Goal: Information Seeking & Learning: Learn about a topic

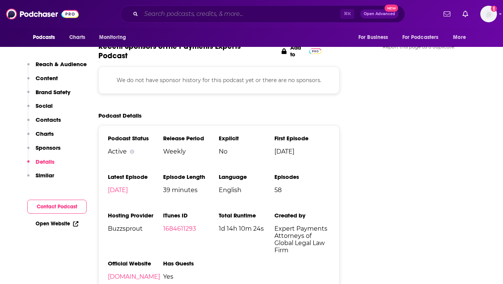
click at [168, 14] on input "Search podcasts, credits, & more..." at bounding box center [240, 14] width 199 height 12
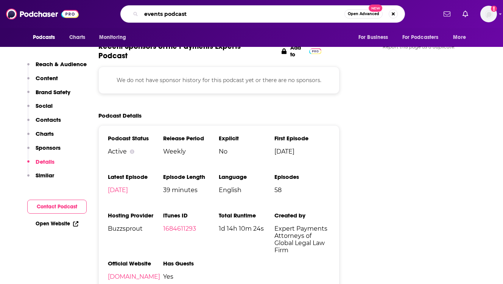
type input "events podcasts"
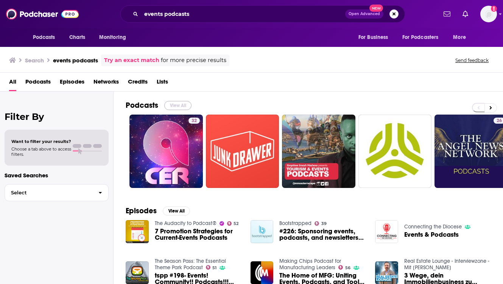
click at [174, 107] on button "View All" at bounding box center [177, 105] width 27 height 9
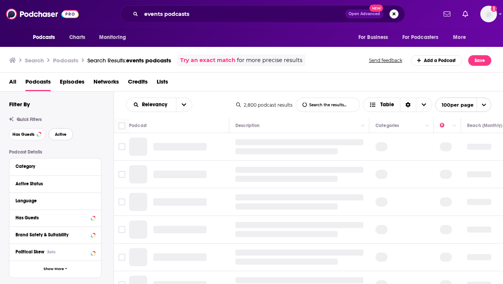
click at [60, 134] on span "Active" at bounding box center [61, 134] width 12 height 4
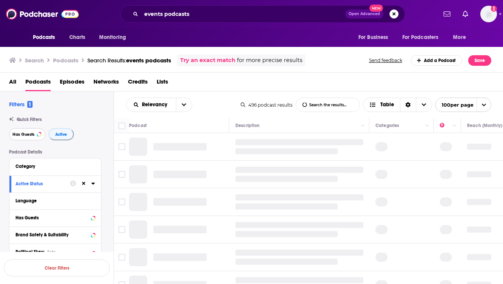
click at [28, 135] on span "Has Guests" at bounding box center [23, 134] width 22 height 4
click at [220, 100] on div "Relevancy List Search Input Search the results... Table" at bounding box center [183, 105] width 115 height 14
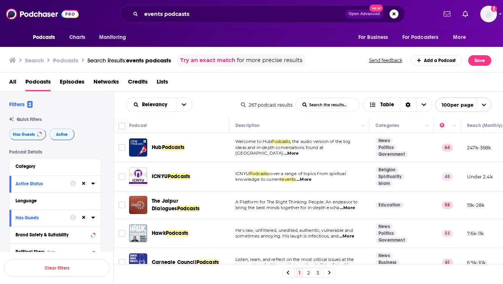
click at [350, 78] on div "All Podcasts Episodes Networks Credits Lists" at bounding box center [253, 84] width 488 height 16
click at [149, 14] on input "events podcasts" at bounding box center [243, 14] width 204 height 12
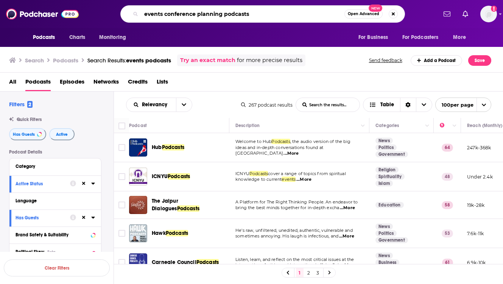
drag, startPoint x: 250, startPoint y: 13, endPoint x: 143, endPoint y: 13, distance: 106.3
click at [143, 13] on input "events conference planning podcasts" at bounding box center [242, 14] width 203 height 12
type input "events conference planning"
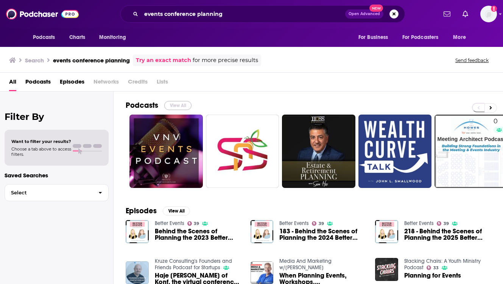
click at [178, 103] on button "View All" at bounding box center [177, 105] width 27 height 9
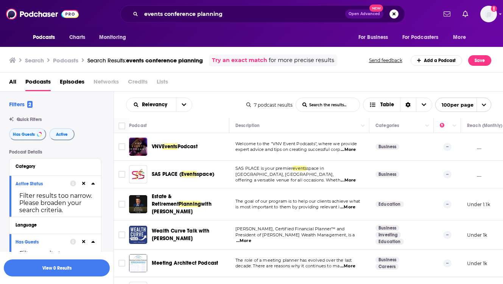
click at [241, 75] on div "All Podcasts Episodes Networks Credits Lists" at bounding box center [251, 82] width 503 height 19
click at [61, 136] on span "Active" at bounding box center [62, 134] width 12 height 4
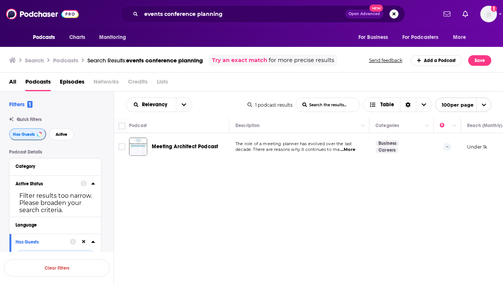
click at [29, 136] on span "Has Guests" at bounding box center [24, 134] width 22 height 4
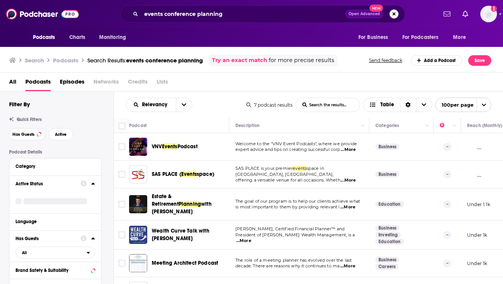
click at [241, 85] on div "All Podcasts Episodes Networks Credits Lists" at bounding box center [253, 84] width 488 height 16
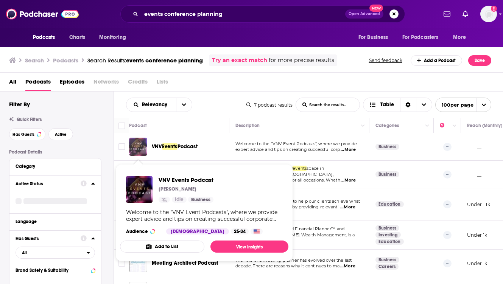
click at [141, 144] on img "VNV Events Podcast" at bounding box center [138, 147] width 18 height 18
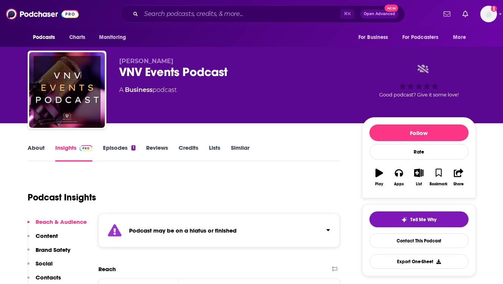
click at [206, 183] on div "Podcast Insights" at bounding box center [181, 193] width 306 height 39
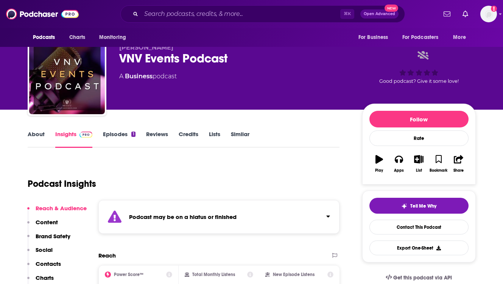
scroll to position [15, 0]
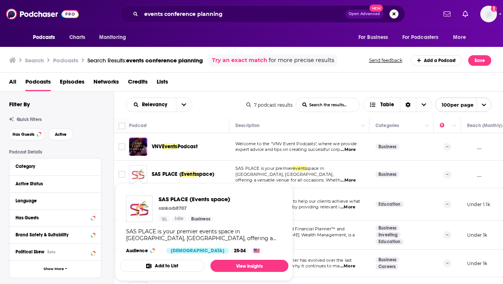
click at [143, 171] on img "SAS PLACE (Events space)" at bounding box center [138, 174] width 18 height 18
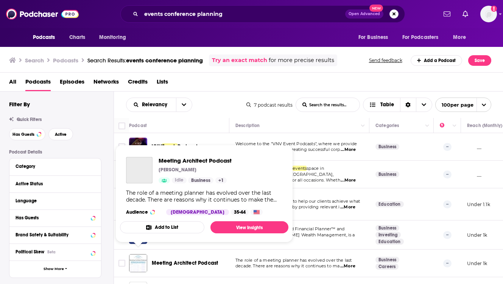
click at [137, 259] on img "Meeting Architect Podcast" at bounding box center [138, 263] width 18 height 18
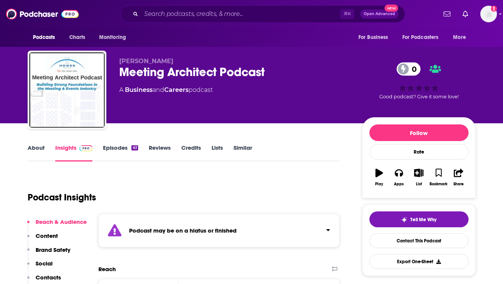
click at [186, 177] on div "Podcast Insights" at bounding box center [181, 193] width 306 height 39
click at [115, 149] on link "Episodes 41" at bounding box center [120, 152] width 35 height 17
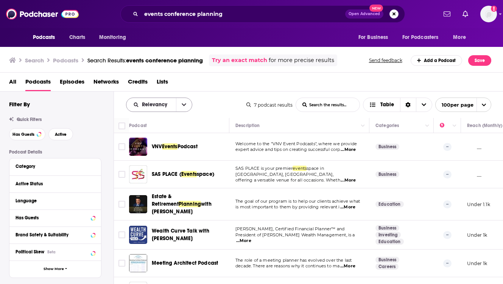
click at [182, 107] on button "open menu" at bounding box center [184, 105] width 16 height 14
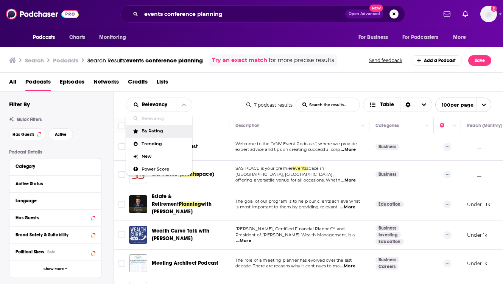
click at [160, 133] on span "By Rating" at bounding box center [164, 131] width 45 height 4
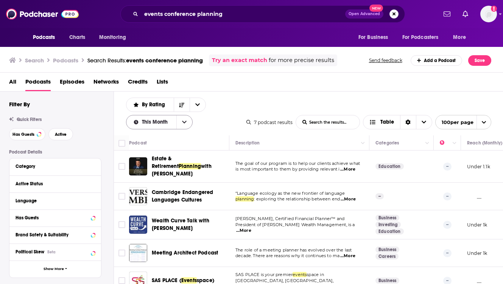
click at [184, 120] on icon "open menu" at bounding box center [184, 122] width 5 height 5
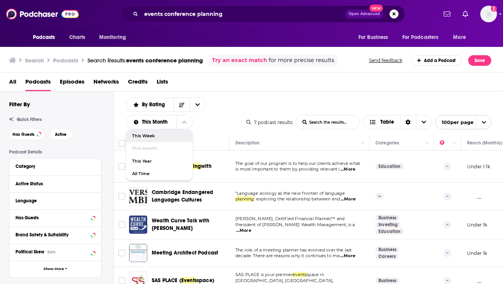
click at [152, 134] on span "This Week" at bounding box center [159, 136] width 54 height 4
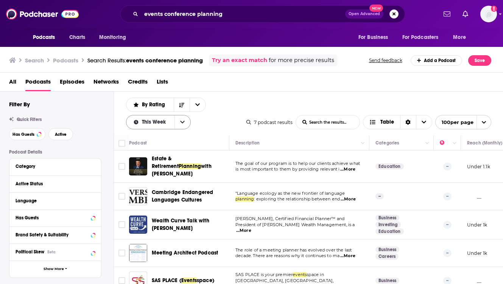
click at [177, 122] on button "open menu" at bounding box center [182, 122] width 16 height 14
click at [150, 163] on span "This Year" at bounding box center [158, 161] width 53 height 4
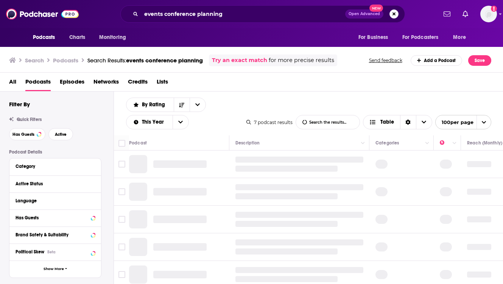
click at [237, 106] on div "By Rating List Search Input Search the results... This Year Table" at bounding box center [186, 114] width 120 height 32
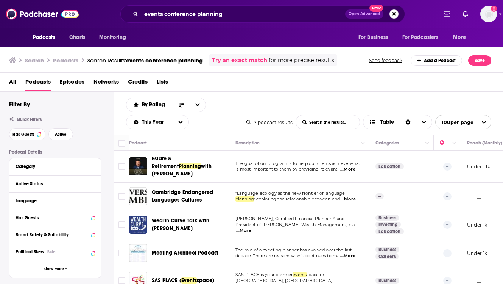
click at [294, 106] on div "By Rating List Search Input Search the results... This Year Table 7 podcast res…" at bounding box center [308, 114] width 389 height 44
click at [196, 103] on icon "open menu" at bounding box center [197, 104] width 5 height 5
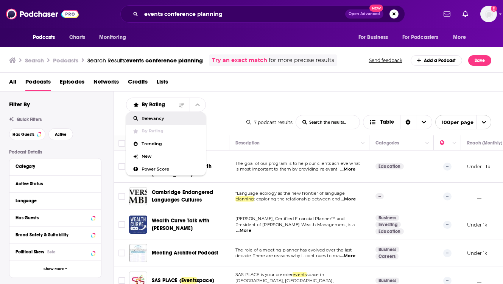
click at [160, 117] on span "Relevancy" at bounding box center [171, 119] width 58 height 4
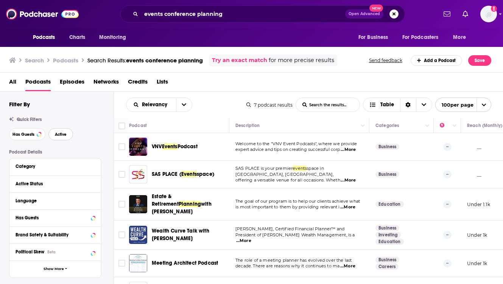
click at [61, 135] on span "Active" at bounding box center [61, 134] width 12 height 4
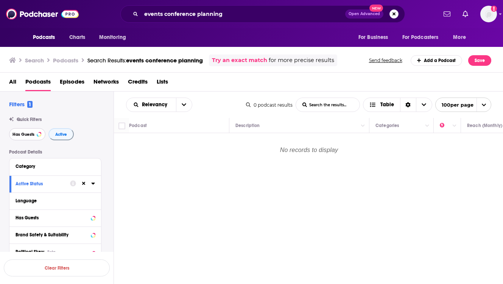
click at [26, 135] on span "Has Guests" at bounding box center [23, 134] width 22 height 4
click at [224, 14] on input "events conference planning" at bounding box center [243, 14] width 204 height 12
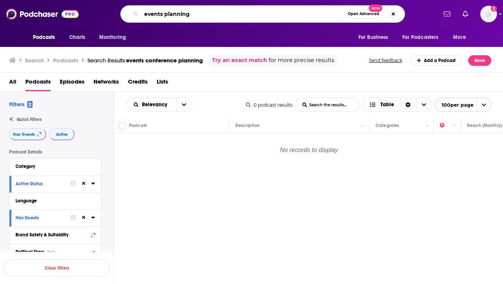
type input "events planning"
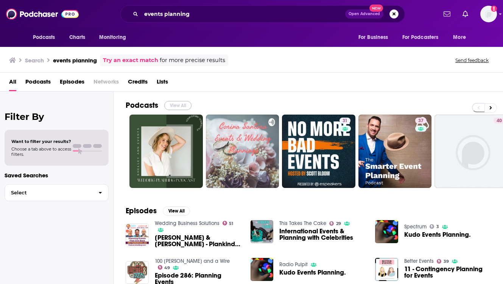
click at [173, 103] on button "View All" at bounding box center [177, 105] width 27 height 9
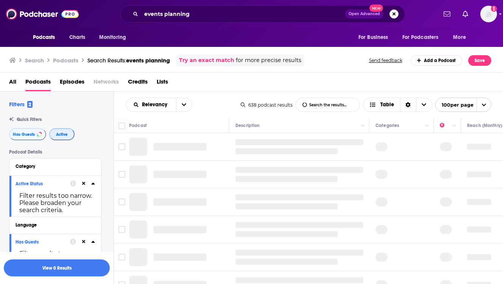
click at [60, 136] on span "Active" at bounding box center [62, 134] width 12 height 4
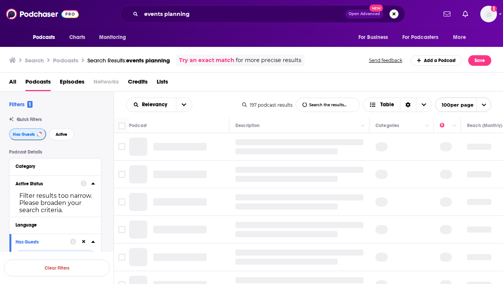
click at [33, 135] on span "Has Guests" at bounding box center [24, 134] width 22 height 4
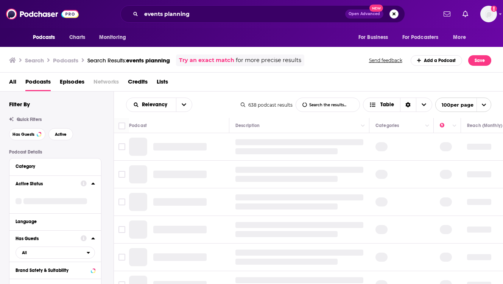
click at [203, 96] on div "Relevancy List Search Input Search the results... Table 638 podcast results Lis…" at bounding box center [308, 105] width 389 height 26
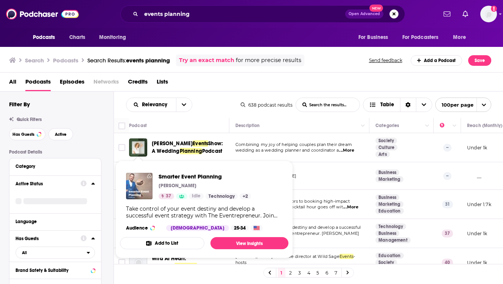
click at [132, 182] on img "Smarter Event Planning" at bounding box center [139, 186] width 26 height 26
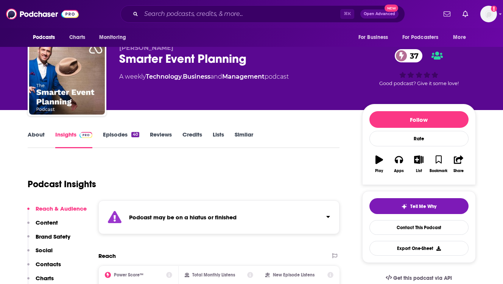
scroll to position [15, 0]
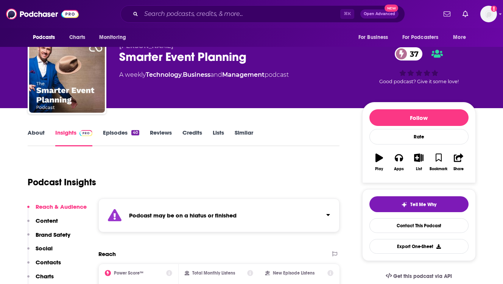
click at [123, 131] on link "Episodes 40" at bounding box center [121, 137] width 36 height 17
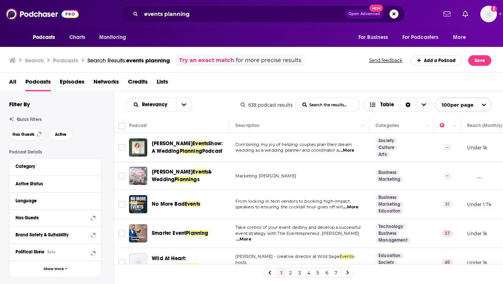
click at [217, 108] on div "Relevancy List Search Input Search the results... Table" at bounding box center [183, 105] width 115 height 14
click at [369, 135] on td "Combining my joy of helping couples plan their dream wedding as a wedding plann…" at bounding box center [299, 147] width 140 height 29
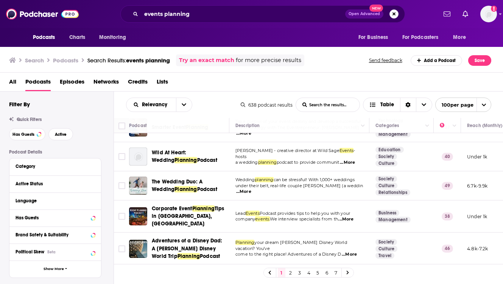
scroll to position [121, 0]
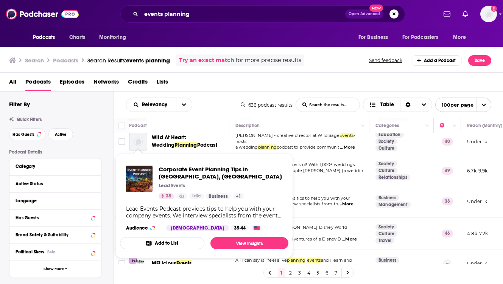
click at [135, 197] on div "Corporate Event Planning Tips in [GEOGRAPHIC_DATA], [GEOGRAPHIC_DATA] Lead Even…" at bounding box center [204, 183] width 156 height 34
click at [138, 182] on img "Corporate Event Planning Tips in Manila, Philippines" at bounding box center [139, 179] width 26 height 26
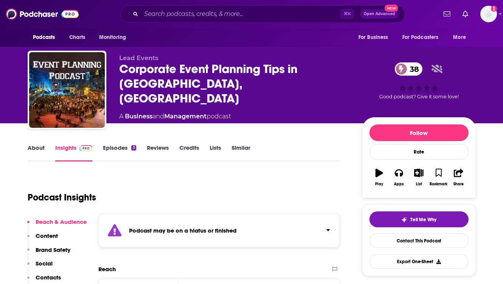
click at [123, 149] on link "Episodes 3" at bounding box center [119, 152] width 33 height 17
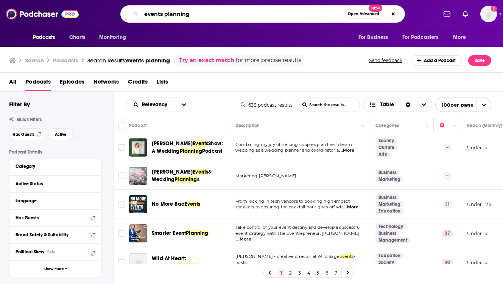
click at [162, 12] on input "events planning" at bounding box center [242, 14] width 203 height 12
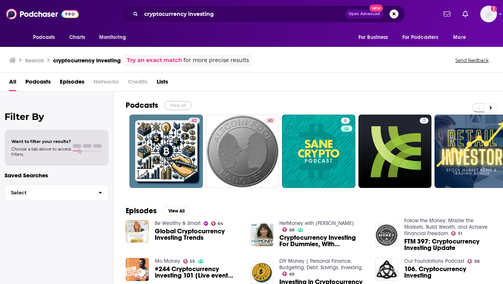
click at [173, 101] on button "View All" at bounding box center [177, 105] width 27 height 9
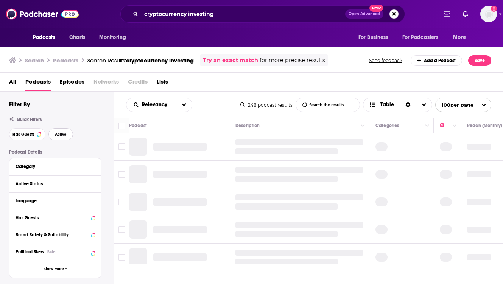
click at [64, 134] on span "Active" at bounding box center [61, 134] width 12 height 4
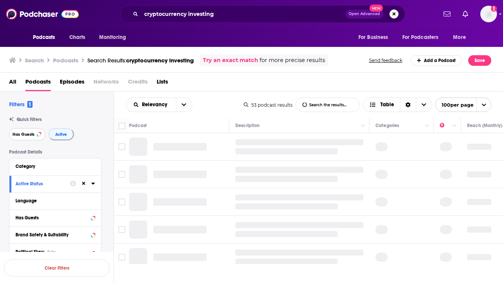
click at [26, 135] on span "Has Guests" at bounding box center [23, 134] width 22 height 4
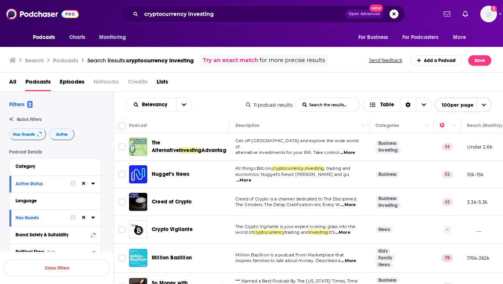
click at [225, 86] on div "All Podcasts Episodes Networks Credits Lists" at bounding box center [253, 84] width 488 height 16
click at [369, 138] on td "Get off [GEOGRAPHIC_DATA] and explore the wide world of alternative investments…" at bounding box center [299, 147] width 140 height 28
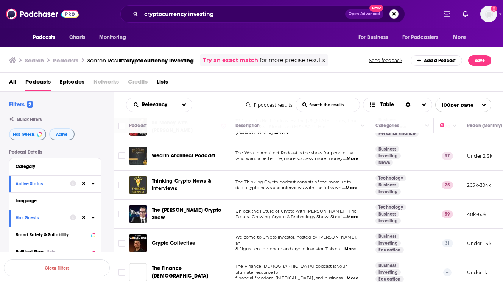
scroll to position [161, 0]
click at [368, 141] on td "*** Named a Best Podcast By The [US_STATE] Times, Time Magazine, Real Simple an…" at bounding box center [299, 126] width 140 height 29
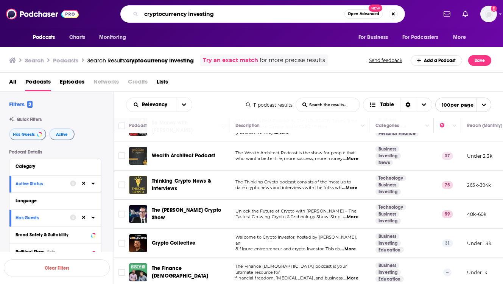
click at [215, 14] on input "cryptocurrency investing" at bounding box center [242, 14] width 203 height 12
type input "crypto markets"
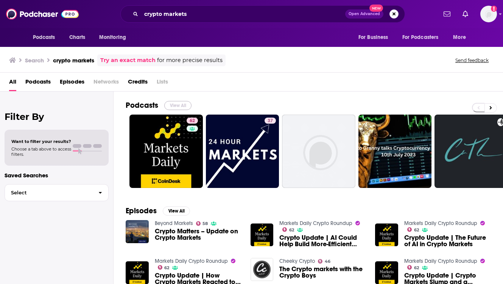
click at [171, 104] on button "View All" at bounding box center [177, 105] width 27 height 9
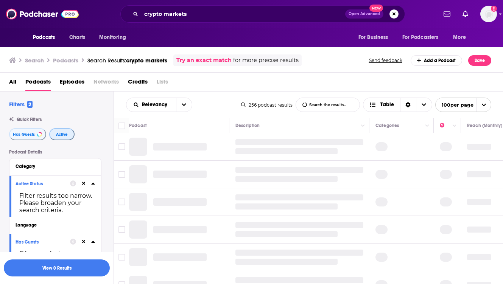
click at [60, 134] on span "Active" at bounding box center [62, 134] width 12 height 4
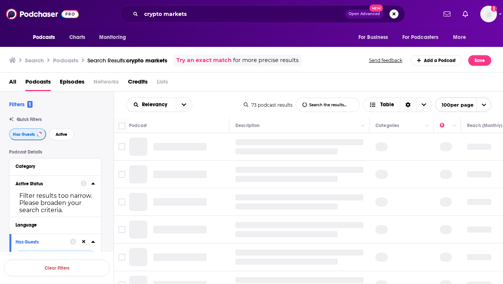
click at [28, 135] on span "Has Guests" at bounding box center [24, 134] width 22 height 4
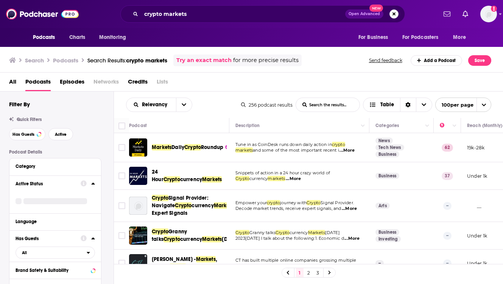
click at [369, 138] on td "Tune in as CoinDesk runs down daily action in crypto markets and some of the mo…" at bounding box center [299, 147] width 140 height 29
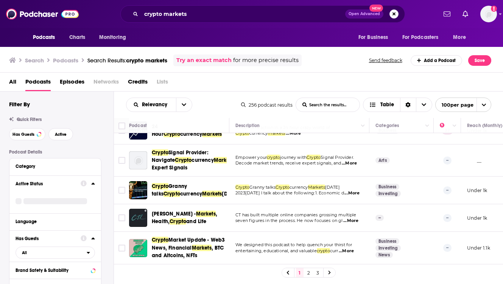
scroll to position [61, 0]
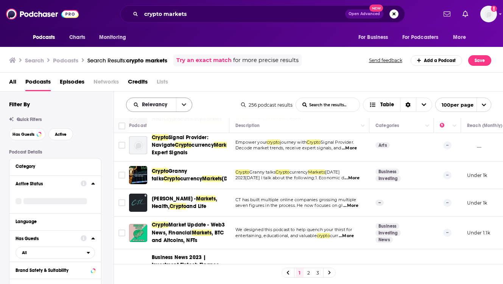
click at [183, 103] on icon "open menu" at bounding box center [184, 104] width 5 height 5
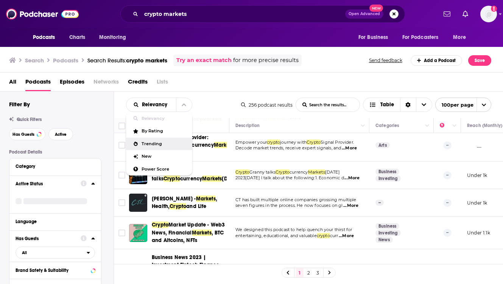
click at [154, 142] on span "Trending" at bounding box center [164, 144] width 45 height 4
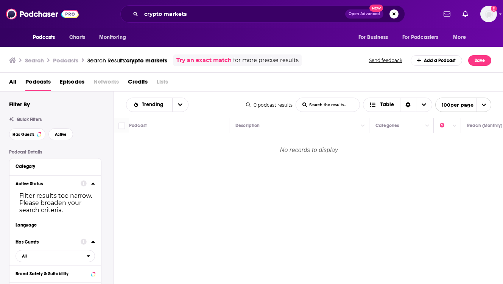
scroll to position [0, 0]
click at [178, 105] on icon "open menu" at bounding box center [180, 105] width 5 height 3
click at [151, 169] on span "Power Score" at bounding box center [162, 169] width 41 height 4
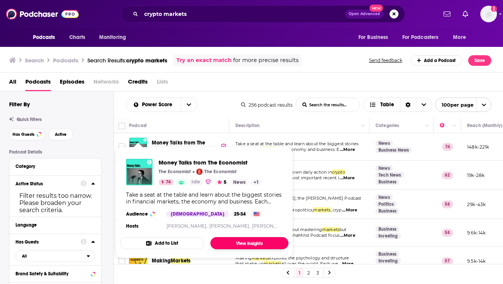
click at [242, 242] on link "View Insights" at bounding box center [249, 243] width 78 height 12
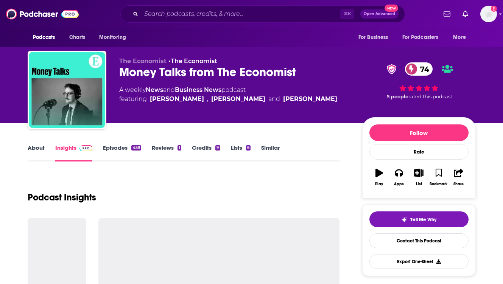
click at [195, 175] on div "Podcast Insights" at bounding box center [184, 193] width 312 height 39
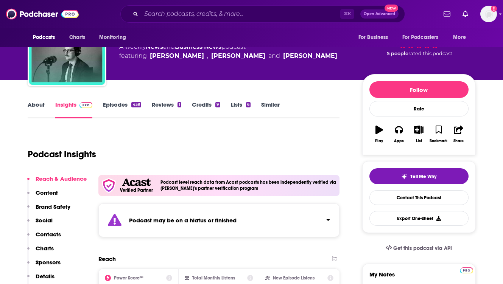
scroll to position [30, 0]
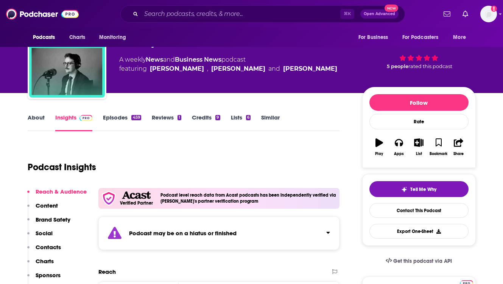
click at [117, 115] on link "Episodes 459" at bounding box center [122, 122] width 38 height 17
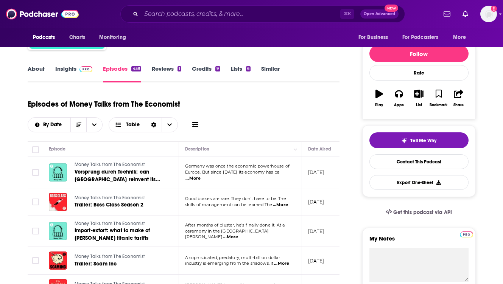
scroll to position [91, 0]
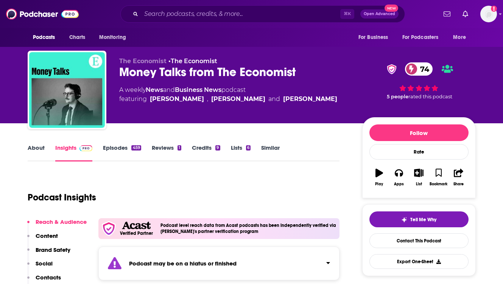
click at [221, 178] on div "Podcast Insights" at bounding box center [181, 193] width 306 height 39
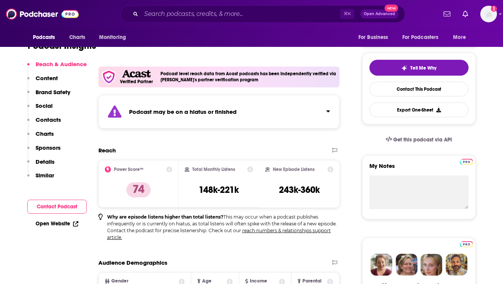
scroll to position [151, 0]
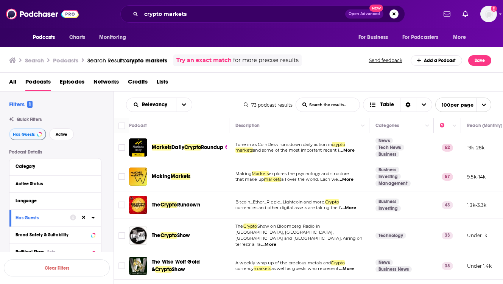
click at [216, 78] on div "All Podcasts Episodes Networks Credits Lists" at bounding box center [253, 84] width 488 height 16
click at [229, 144] on div "Markets Daily Crypto Roundup" at bounding box center [191, 148] width 79 height 8
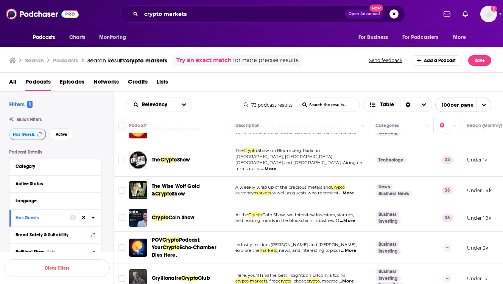
scroll to position [91, 0]
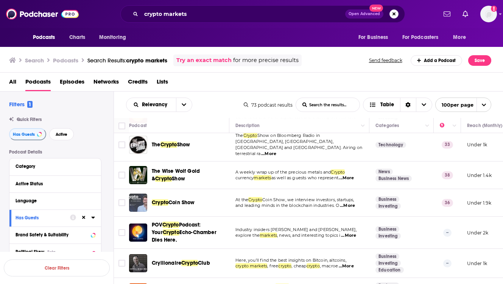
click at [129, 195] on div "Podcasts Charts Monitoring crypto markets Open Advanced New For Business For Po…" at bounding box center [251, 142] width 503 height 284
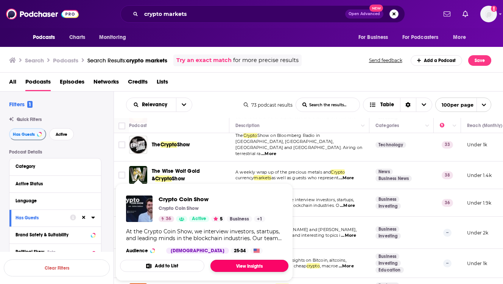
click at [239, 266] on link "View Insights" at bounding box center [249, 266] width 78 height 12
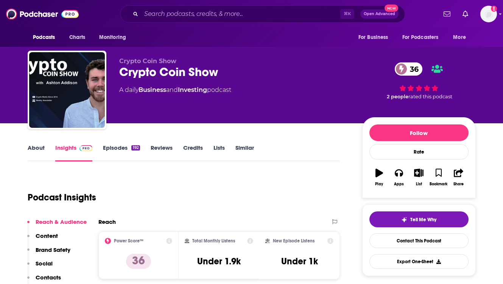
click at [286, 144] on div "About Insights Episodes 192 Reviews Credits Lists Similar" at bounding box center [184, 152] width 312 height 19
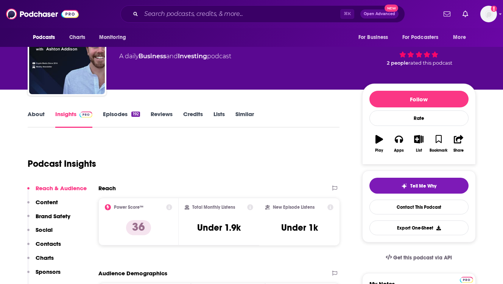
scroll to position [30, 0]
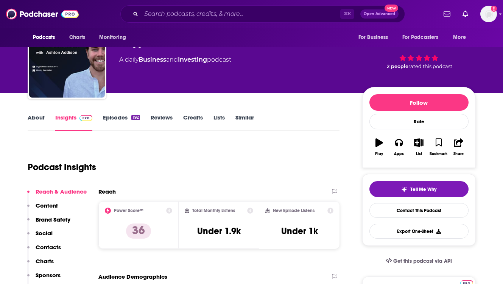
click at [117, 118] on link "Episodes 192" at bounding box center [121, 122] width 37 height 17
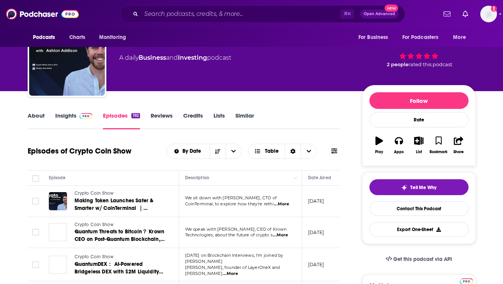
scroll to position [76, 0]
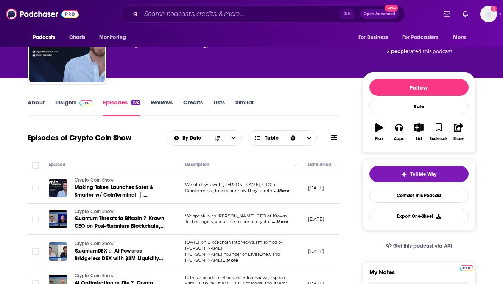
scroll to position [61, 0]
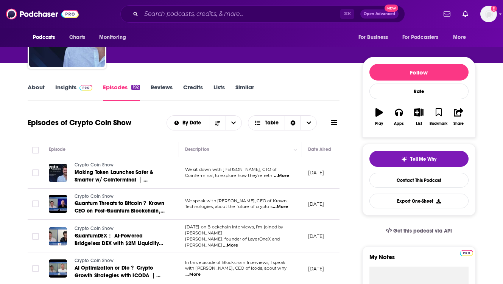
click at [37, 86] on link "About" at bounding box center [36, 92] width 17 height 17
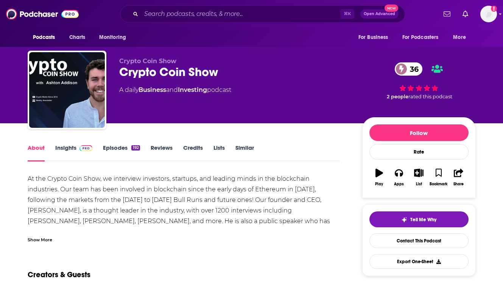
click at [70, 147] on link "Insights" at bounding box center [73, 152] width 37 height 17
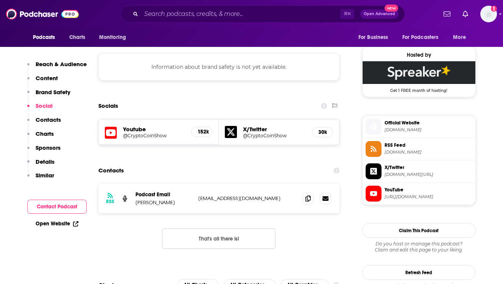
scroll to position [545, 0]
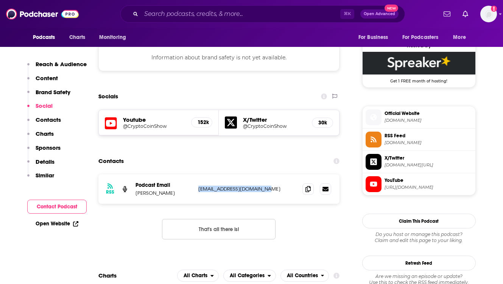
drag, startPoint x: 267, startPoint y: 189, endPoint x: 198, endPoint y: 191, distance: 68.9
click at [198, 191] on p "[EMAIL_ADDRESS][DOMAIN_NAME]" at bounding box center [247, 189] width 98 height 6
copy p "[EMAIL_ADDRESS][DOMAIN_NAME]"
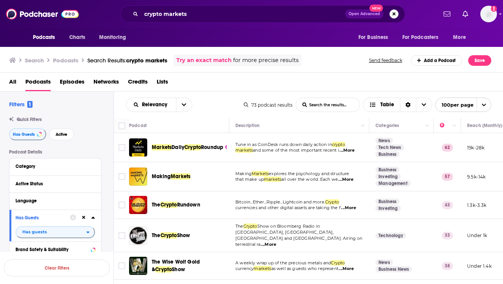
click at [229, 135] on td "Markets Daily Crypto Roundup" at bounding box center [179, 147] width 100 height 29
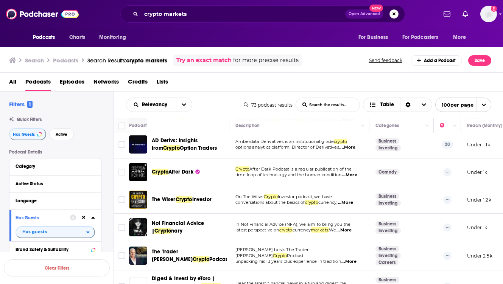
scroll to position [378, 0]
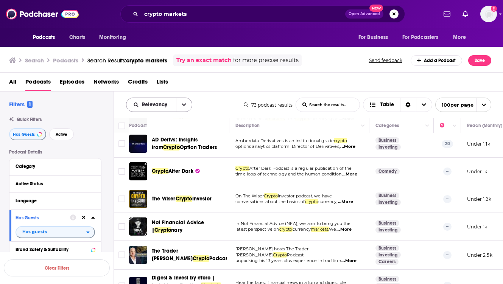
click at [182, 109] on button "open menu" at bounding box center [184, 105] width 16 height 14
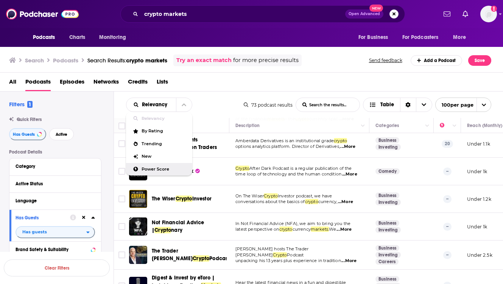
click at [155, 169] on span "Power Score" at bounding box center [164, 169] width 45 height 4
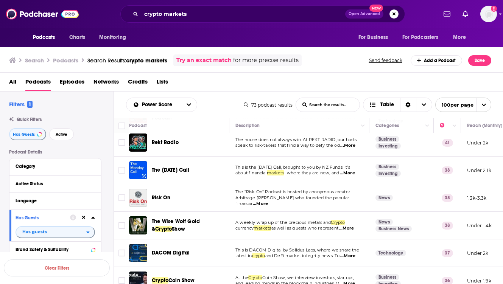
click at [229, 149] on div "Rekt Radio" at bounding box center [191, 143] width 79 height 18
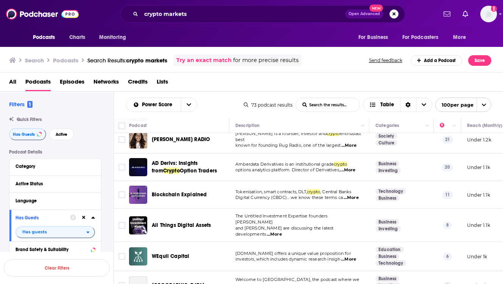
scroll to position [651, 0]
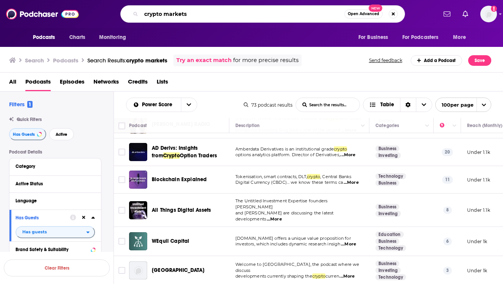
drag, startPoint x: 187, startPoint y: 14, endPoint x: 164, endPoint y: 15, distance: 23.1
click at [164, 15] on input "crypto markets" at bounding box center [242, 14] width 203 height 12
type input "crypto AI"
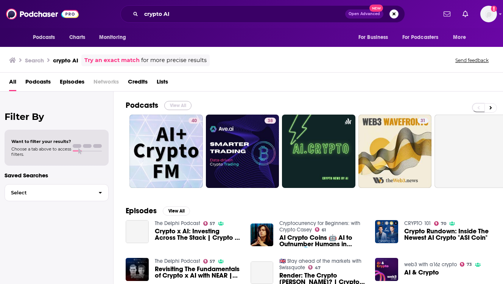
click at [176, 103] on button "View All" at bounding box center [177, 105] width 27 height 9
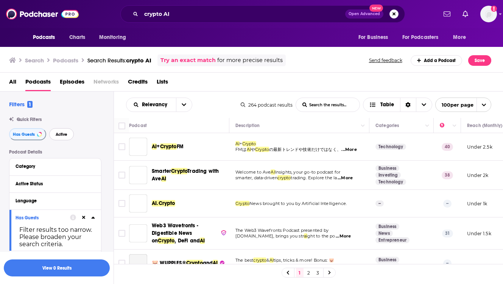
click at [64, 136] on span "Active" at bounding box center [62, 134] width 12 height 4
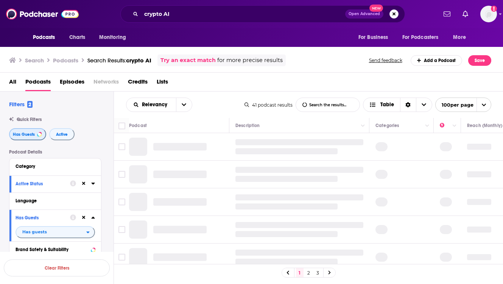
click at [30, 135] on span "Has Guests" at bounding box center [24, 134] width 22 height 4
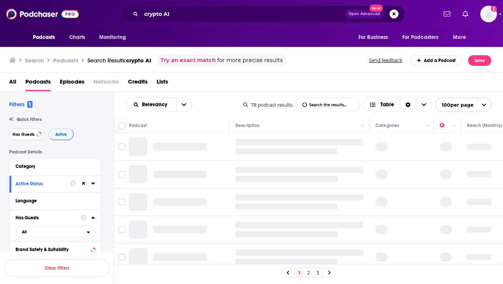
click at [34, 137] on button "Has Guests" at bounding box center [27, 134] width 36 height 12
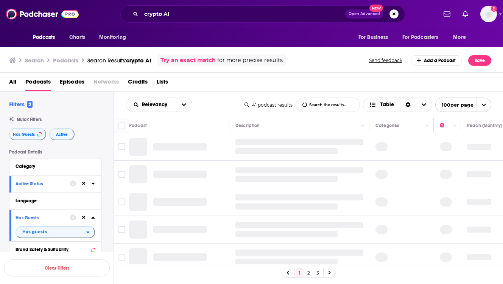
click at [236, 81] on div "All Podcasts Episodes Networks Credits Lists" at bounding box center [253, 84] width 488 height 16
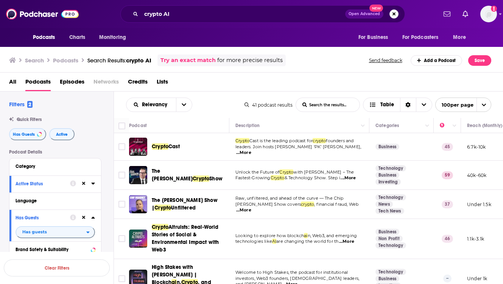
click at [228, 139] on div "Crypto Cast" at bounding box center [191, 147] width 79 height 18
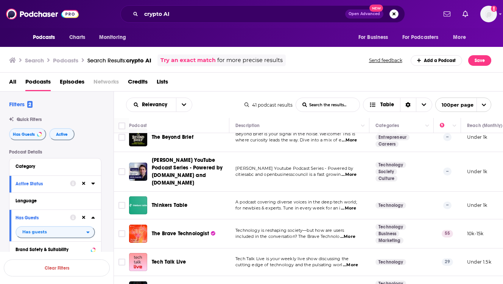
scroll to position [681, 0]
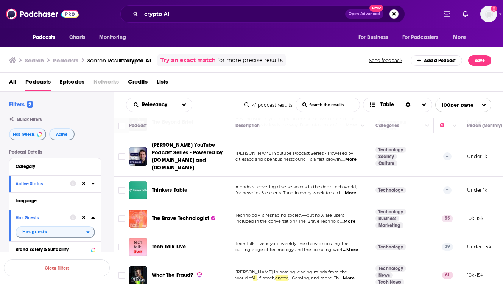
click at [141, 199] on div "Podcasts Charts Monitoring crypto AI Open Advanced New For Business For Podcast…" at bounding box center [251, 142] width 503 height 284
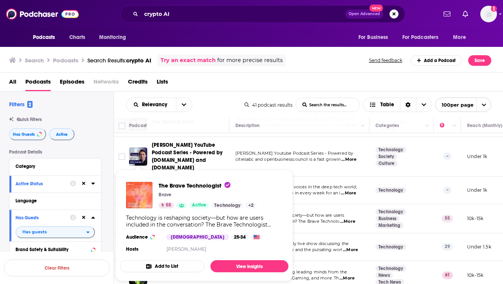
click at [142, 197] on img "The Brave Technologist" at bounding box center [139, 195] width 26 height 26
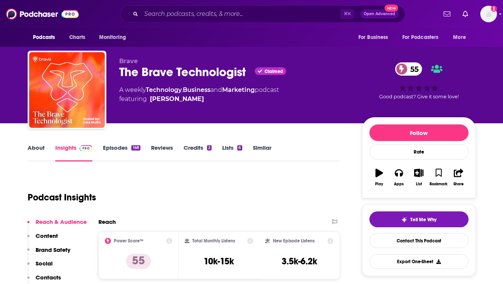
click at [172, 177] on div "Podcast Insights" at bounding box center [181, 193] width 306 height 39
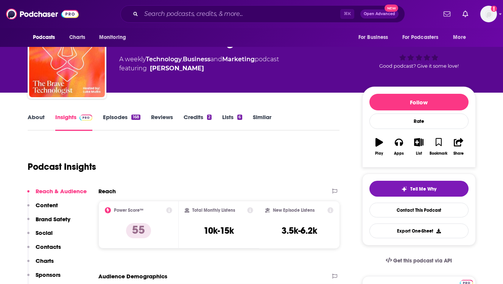
scroll to position [15, 0]
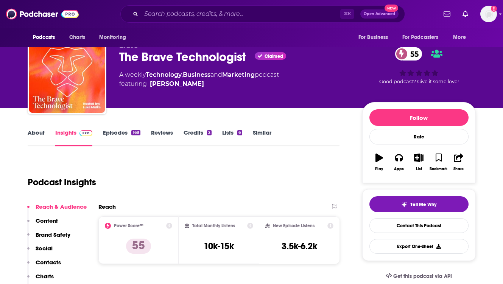
click at [123, 133] on link "Episodes 168" at bounding box center [121, 137] width 37 height 17
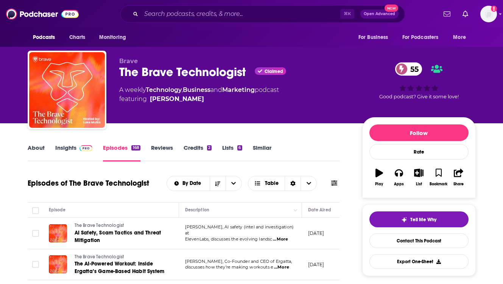
click at [154, 174] on div "Episodes of The Brave Technologist By Date Table" at bounding box center [184, 184] width 312 height 20
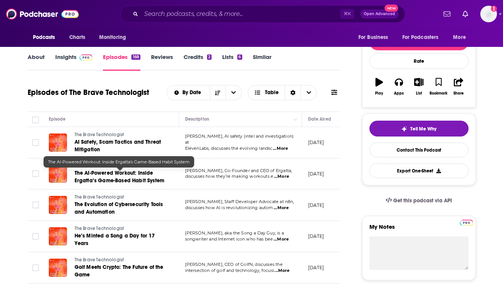
scroll to position [76, 0]
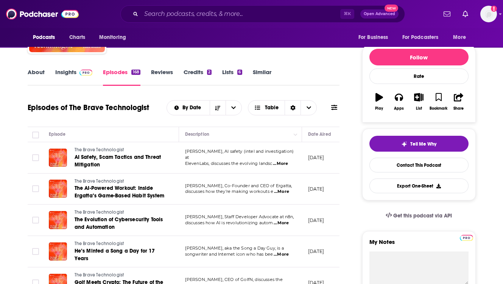
click at [68, 70] on link "Insights" at bounding box center [73, 77] width 37 height 17
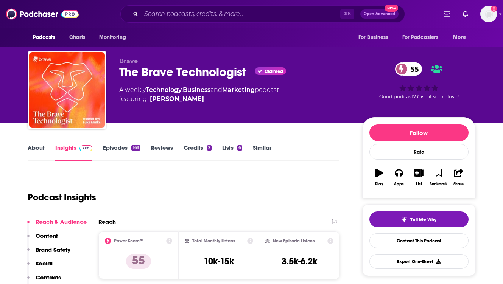
click at [187, 178] on div "Podcast Insights" at bounding box center [181, 193] width 306 height 39
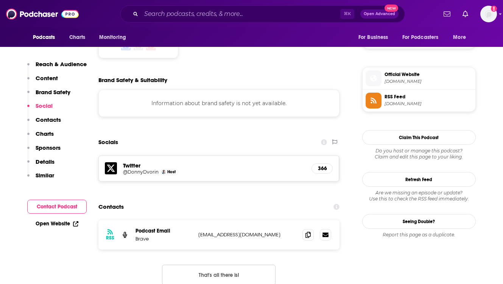
scroll to position [651, 0]
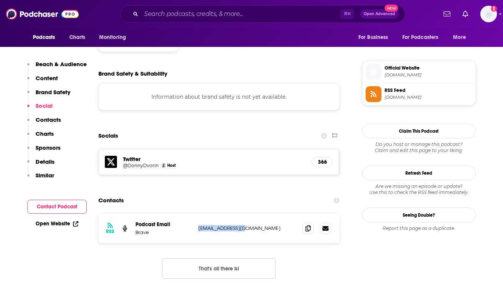
drag, startPoint x: 247, startPoint y: 184, endPoint x: 198, endPoint y: 184, distance: 48.8
click at [198, 225] on p "adsales@brave.com" at bounding box center [247, 228] width 98 height 6
copy p "adsales@brave.com"
click at [146, 163] on h5 "@DonnyDvorin" at bounding box center [141, 166] width 36 height 6
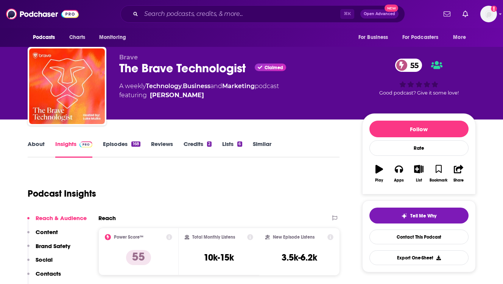
scroll to position [0, 0]
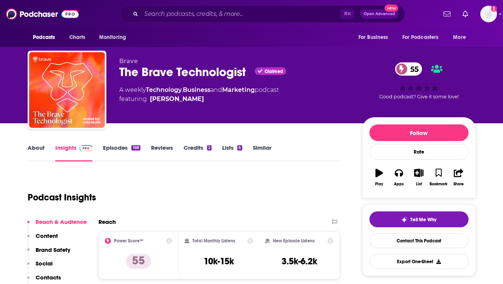
click at [166, 105] on div "Brave The Brave Technologist Claimed 55 A weekly Technology , Business and Mark…" at bounding box center [234, 88] width 231 height 61
click at [212, 196] on div "Podcast Insights" at bounding box center [181, 193] width 306 height 39
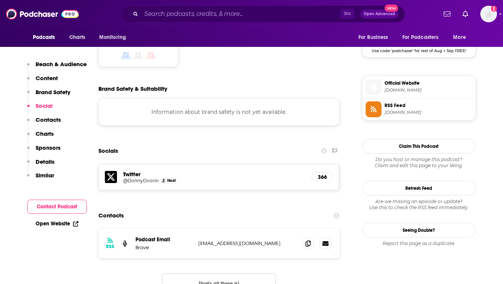
scroll to position [621, 0]
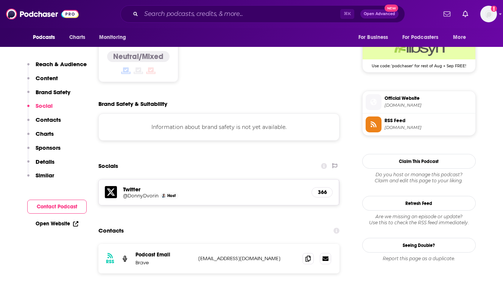
click at [52, 222] on link "Open Website" at bounding box center [57, 224] width 43 height 6
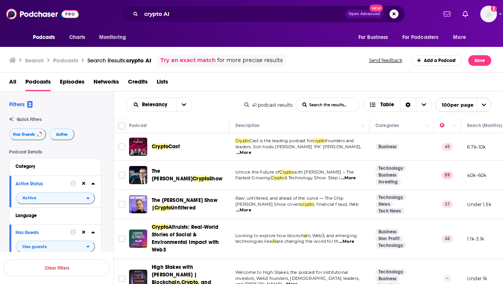
click at [229, 189] on td "The Paul Barron Crypto Show" at bounding box center [179, 175] width 100 height 29
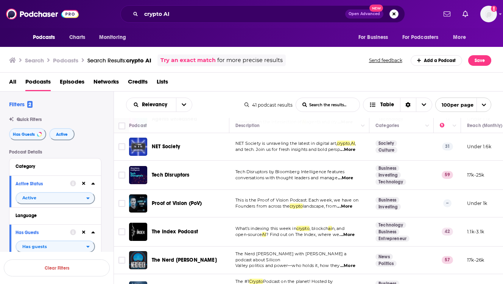
scroll to position [348, 0]
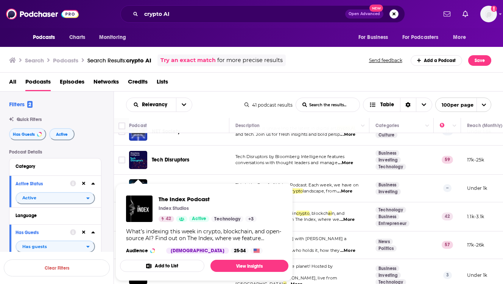
click at [141, 208] on img "The Index Podcast" at bounding box center [139, 209] width 26 height 26
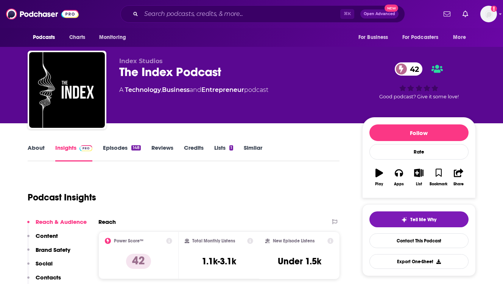
click at [121, 149] on link "Episodes 148" at bounding box center [121, 152] width 37 height 17
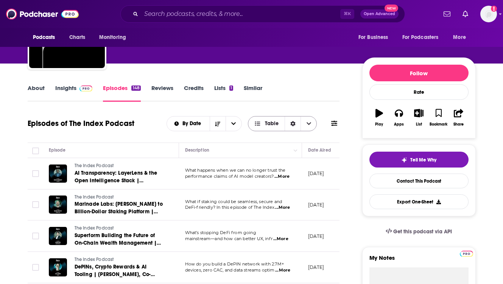
scroll to position [61, 0]
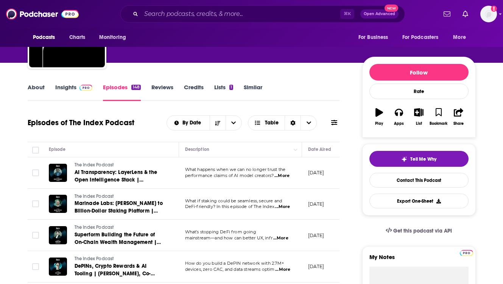
click at [283, 207] on span "...More" at bounding box center [282, 207] width 15 height 6
click at [286, 207] on span "...More" at bounding box center [282, 207] width 15 height 6
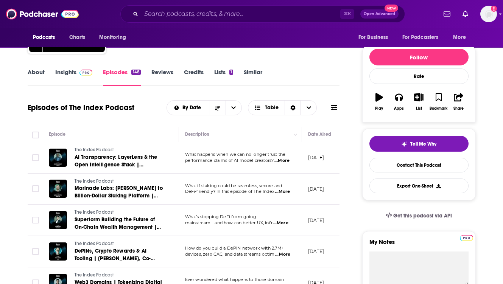
scroll to position [91, 0]
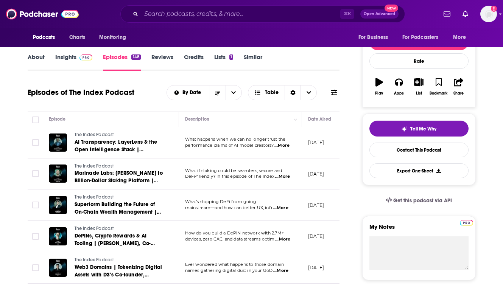
click at [66, 55] on link "Insights" at bounding box center [73, 61] width 37 height 17
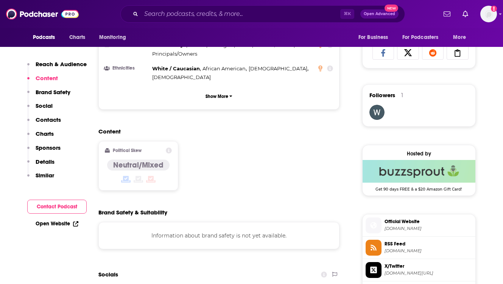
scroll to position [500, 0]
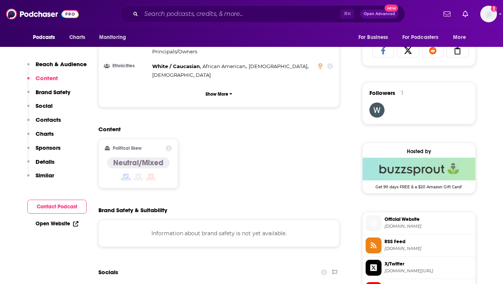
click at [59, 223] on link "Open Website" at bounding box center [57, 224] width 43 height 6
click at [242, 131] on div "Content Political Skew Neutral/Mixed" at bounding box center [218, 160] width 241 height 69
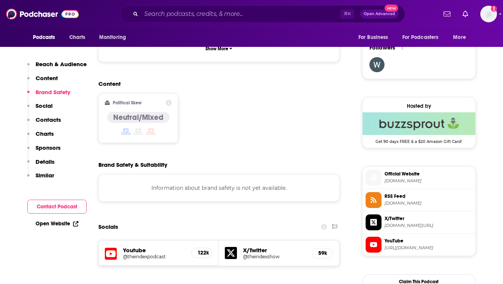
scroll to position [560, 0]
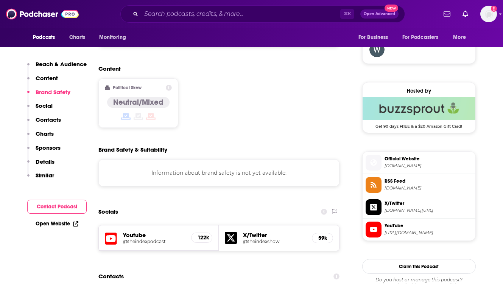
click at [143, 239] on h5 "@theindexpodcast" at bounding box center [154, 242] width 62 height 6
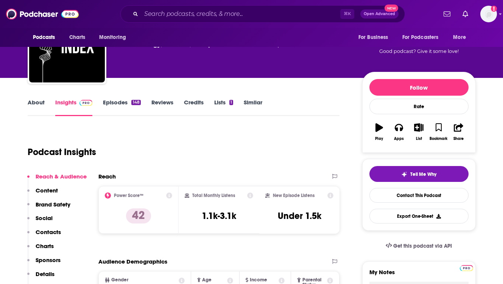
scroll to position [61, 0]
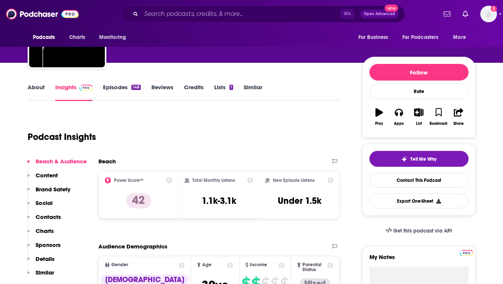
click at [31, 87] on link "About" at bounding box center [36, 92] width 17 height 17
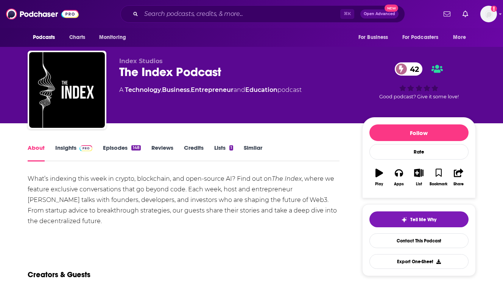
click at [68, 147] on link "Insights" at bounding box center [73, 152] width 37 height 17
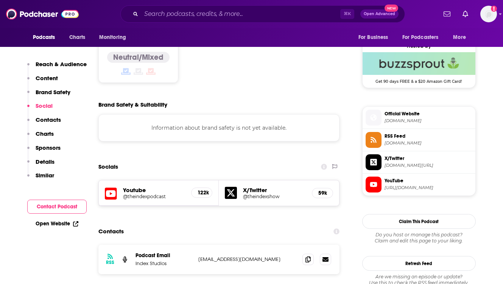
scroll to position [621, 0]
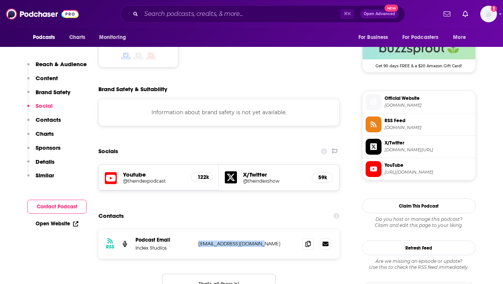
drag, startPoint x: 257, startPoint y: 207, endPoint x: 197, endPoint y: 207, distance: 59.8
click at [197, 229] on div "RSS Podcast Email Index Studios sjcnova@indexstudios.fm sjcnova@indexstudios.fm" at bounding box center [218, 244] width 241 height 30
copy p "sjcnova@indexstudios.fm"
click at [268, 144] on div "Socials" at bounding box center [218, 151] width 241 height 14
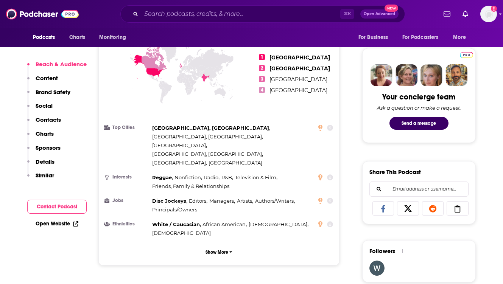
scroll to position [363, 0]
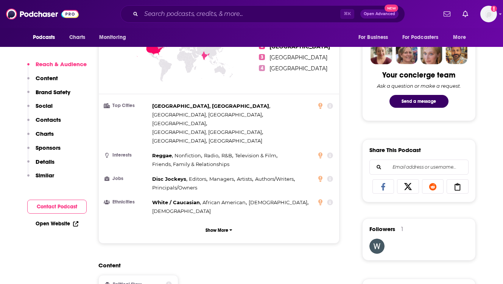
click at [53, 224] on link "Open Website" at bounding box center [57, 224] width 43 height 6
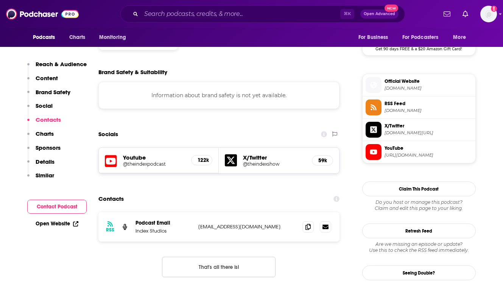
scroll to position [636, 0]
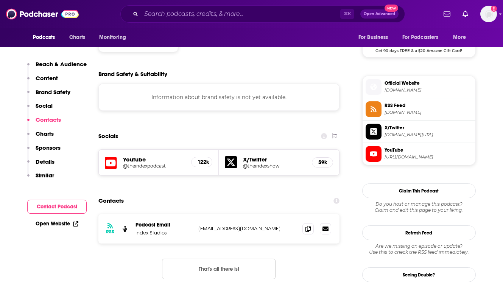
click at [258, 150] on div "X/Twitter @theindexshow 59k" at bounding box center [279, 162] width 120 height 25
click at [252, 163] on h5 "@theindexshow" at bounding box center [274, 166] width 63 height 6
click at [206, 194] on div "Contacts" at bounding box center [218, 201] width 241 height 14
drag, startPoint x: 256, startPoint y: 190, endPoint x: 195, endPoint y: 191, distance: 60.6
click at [195, 214] on div "RSS Podcast Email Index Studios sjcnova@indexstudios.fm sjcnova@indexstudios.fm" at bounding box center [218, 229] width 241 height 30
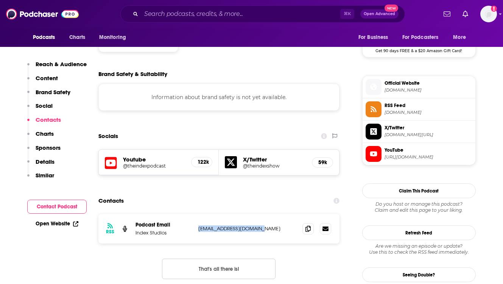
copy p "sjcnova@indexstudios.fm"
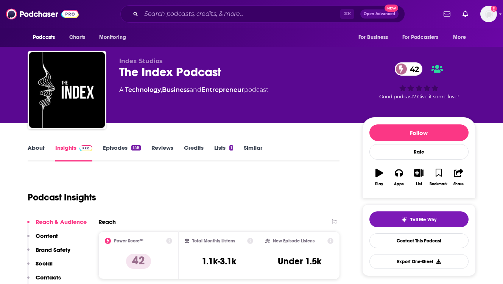
click at [168, 190] on div "Podcast Insights" at bounding box center [181, 193] width 306 height 39
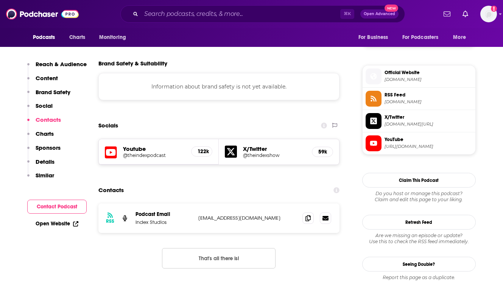
scroll to position [666, 0]
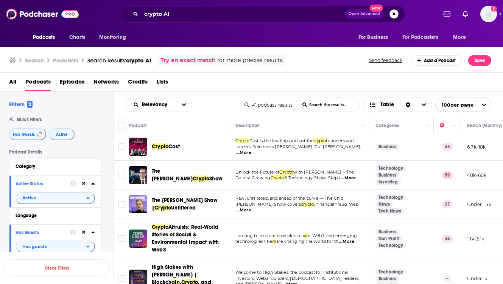
click at [229, 192] on td "Raw, unfiltered, and ahead of the curve — The Chip Mahoney Show covers crypto ,…" at bounding box center [299, 204] width 140 height 29
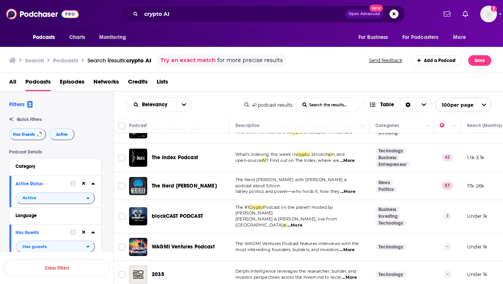
scroll to position [409, 0]
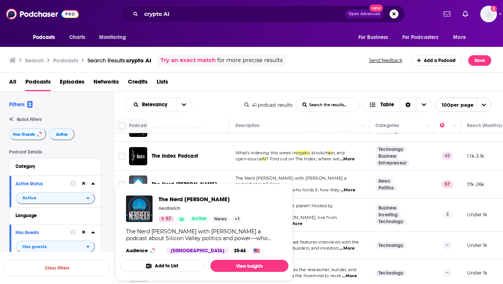
click at [139, 176] on img "The Nerd Reich" at bounding box center [138, 185] width 18 height 18
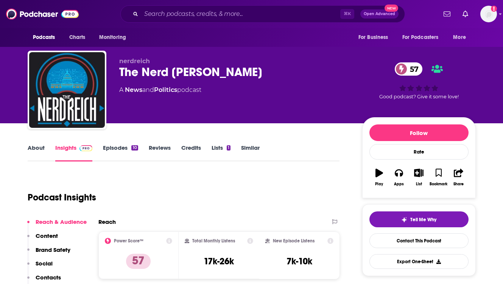
click at [139, 185] on div "Podcast Insights" at bounding box center [181, 193] width 306 height 39
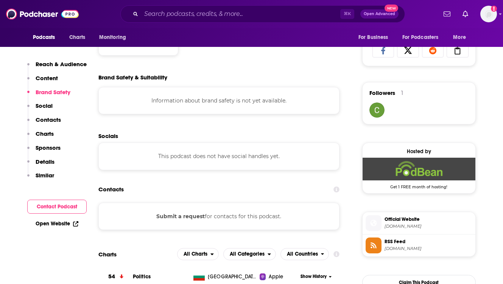
scroll to position [484, 0]
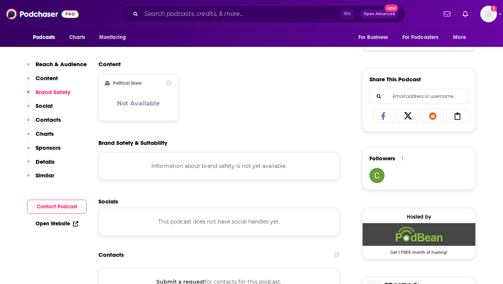
scroll to position [424, 0]
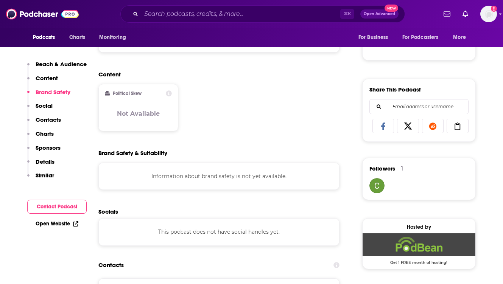
click at [51, 225] on link "Open Website" at bounding box center [57, 224] width 43 height 6
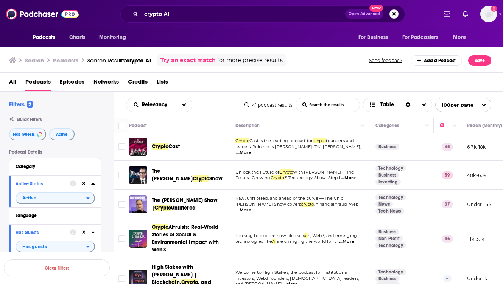
click at [228, 213] on div "The Chip Mahoney Show | Crypto Unfiltered" at bounding box center [191, 204] width 79 height 18
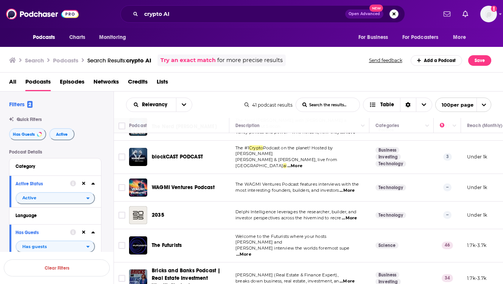
scroll to position [469, 0]
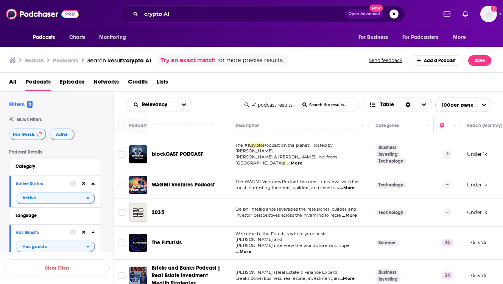
click at [352, 213] on span "...More" at bounding box center [349, 216] width 15 height 6
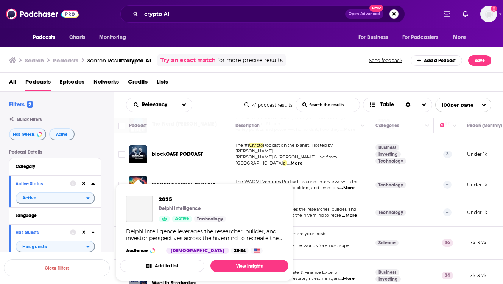
click at [142, 202] on div "Podcasts Charts Monitoring crypto AI Open Advanced New For Business For Podcast…" at bounding box center [251, 142] width 503 height 284
click at [236, 267] on link "View Insights" at bounding box center [249, 266] width 78 height 12
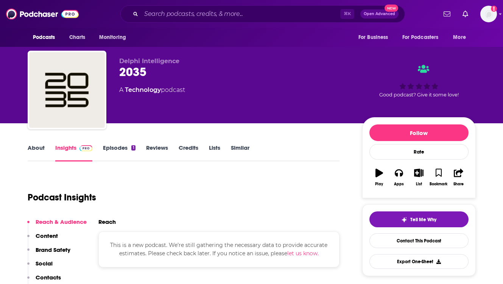
click at [237, 194] on div "Podcast Insights" at bounding box center [181, 193] width 306 height 39
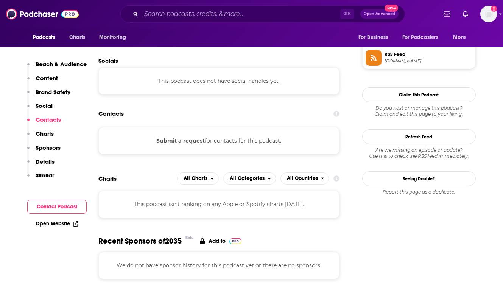
scroll to position [560, 0]
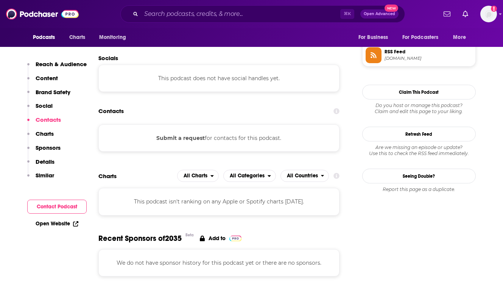
click at [54, 224] on link "Open Website" at bounding box center [57, 224] width 43 height 6
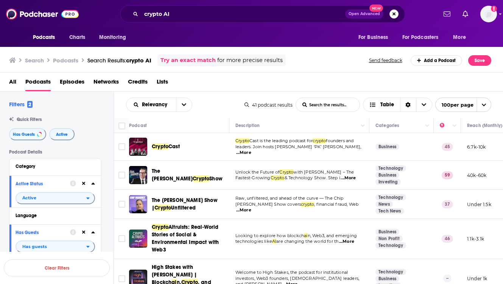
click at [229, 179] on div "The Paul Barron Crypto Show" at bounding box center [191, 175] width 79 height 15
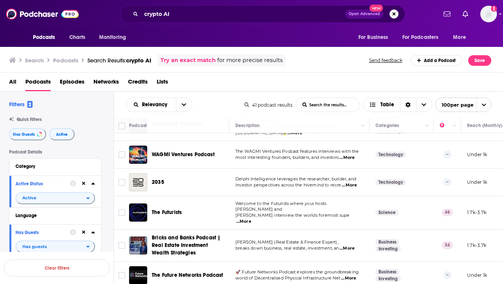
scroll to position [515, 0]
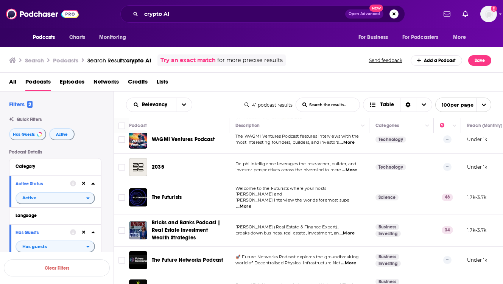
click at [251, 204] on span "...More" at bounding box center [243, 207] width 15 height 6
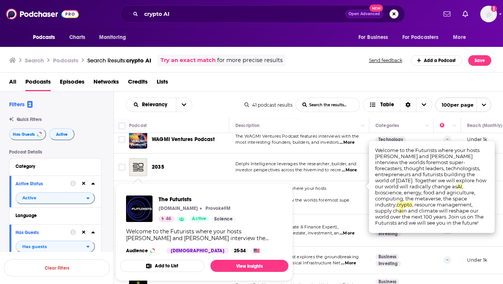
click at [139, 181] on span "The Futurists Provoke.fm ProvokeFM 46 Active Science Welcome to the Futurists w…" at bounding box center [203, 232] width 177 height 107
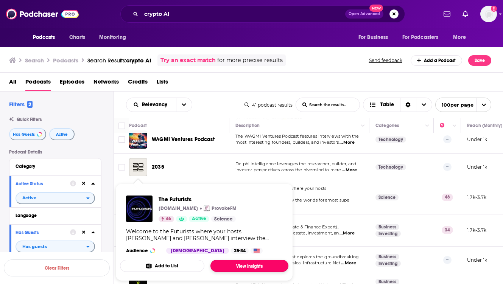
click at [230, 266] on link "View Insights" at bounding box center [249, 266] width 78 height 12
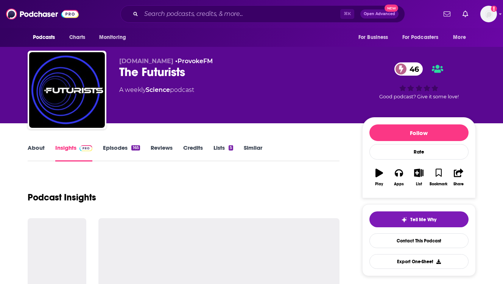
click at [216, 188] on div "Podcast Insights" at bounding box center [184, 193] width 312 height 39
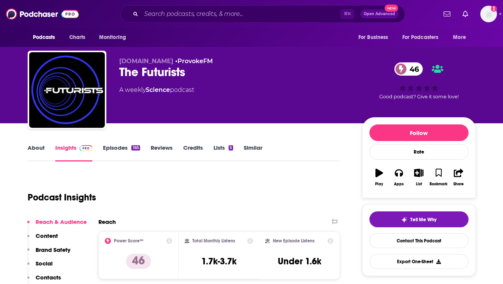
click at [115, 145] on link "Episodes 165" at bounding box center [121, 152] width 37 height 17
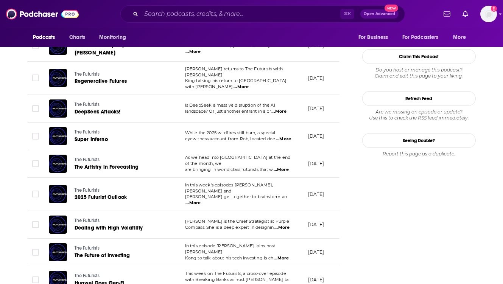
scroll to position [802, 0]
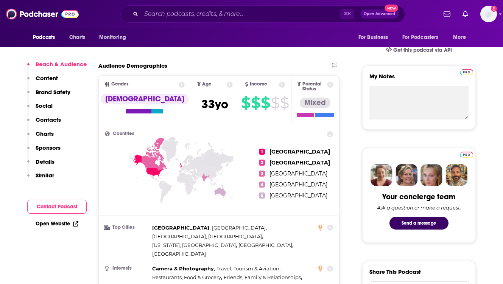
scroll to position [242, 0]
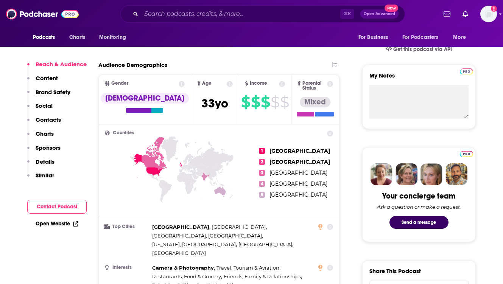
click at [57, 221] on link "Open Website" at bounding box center [57, 224] width 43 height 6
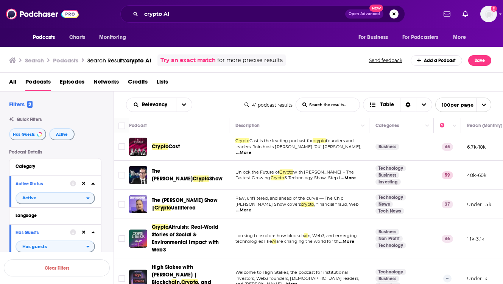
click at [229, 183] on div "The Paul Barron Crypto Show" at bounding box center [191, 175] width 79 height 18
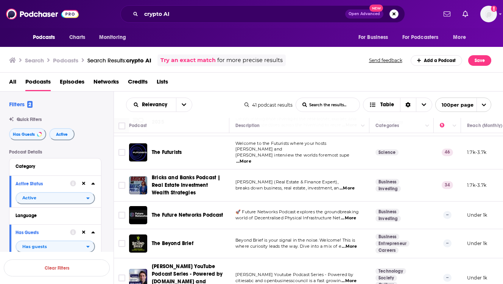
scroll to position [560, 0]
click at [186, 106] on button "open menu" at bounding box center [184, 105] width 16 height 14
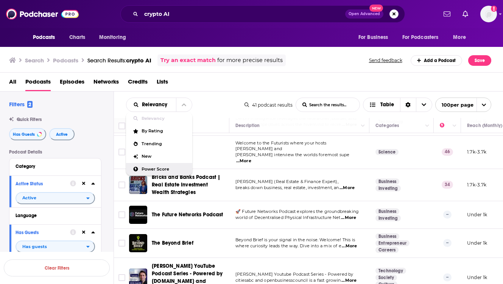
click at [151, 168] on span "Power Score" at bounding box center [164, 169] width 45 height 4
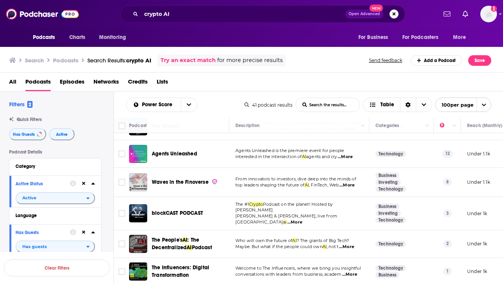
click at [229, 168] on td "From innovators to investors, dive deep into the minds of top leaders shaping t…" at bounding box center [299, 182] width 140 height 29
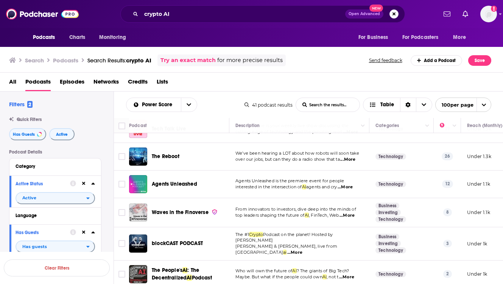
scroll to position [545, 0]
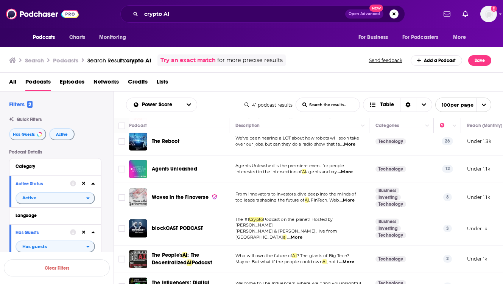
click at [350, 198] on span "...More" at bounding box center [346, 201] width 15 height 6
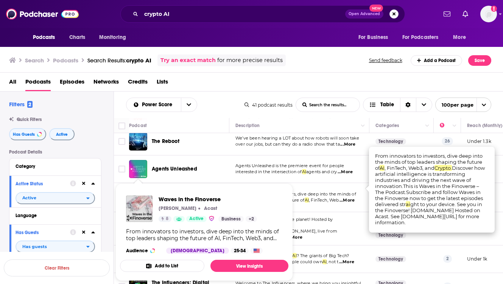
click at [139, 186] on span "Waves in the Finoverse Anthony Sar Acast 8 Active Business + 2 From innovators …" at bounding box center [204, 233] width 168 height 98
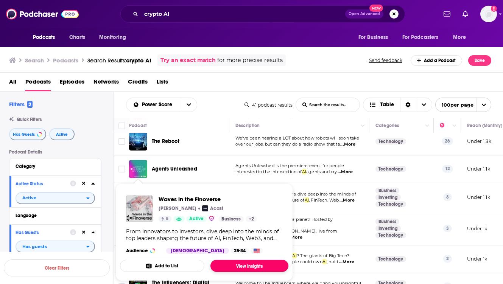
click at [233, 266] on link "View Insights" at bounding box center [249, 266] width 78 height 12
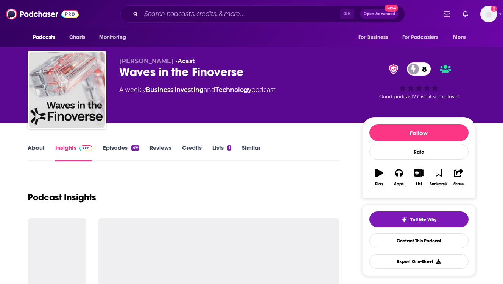
click at [217, 184] on div "Podcast Insights" at bounding box center [184, 193] width 312 height 39
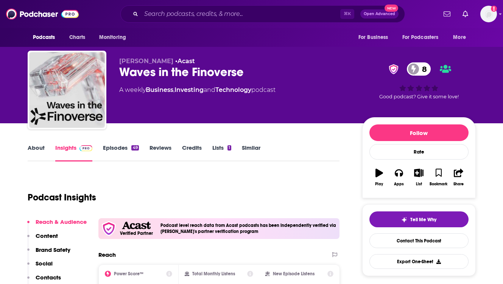
click at [119, 147] on link "Episodes 49" at bounding box center [121, 152] width 36 height 17
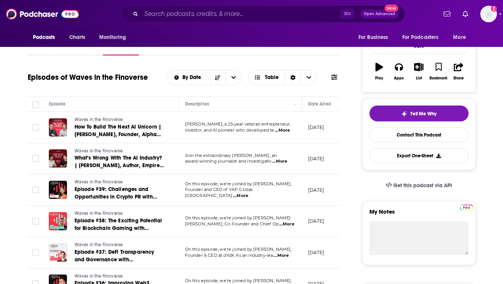
scroll to position [121, 0]
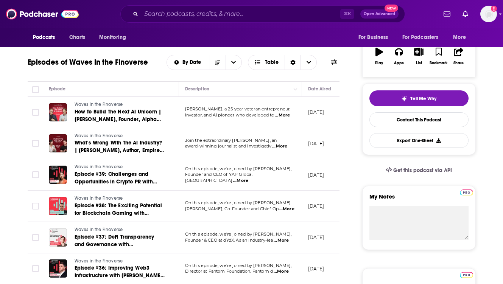
click at [285, 209] on span "...More" at bounding box center [286, 209] width 15 height 6
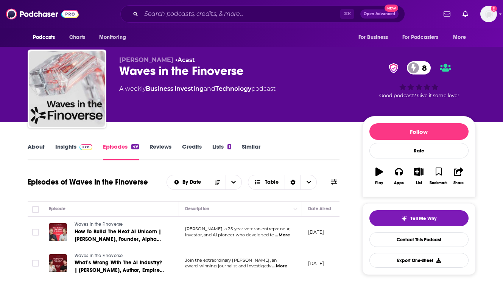
scroll to position [0, 0]
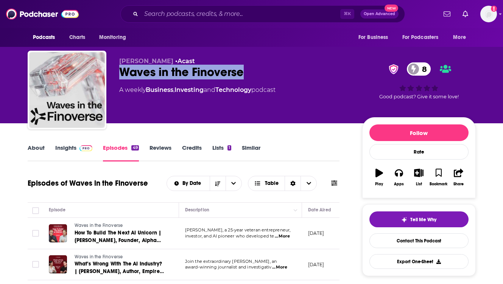
drag, startPoint x: 241, startPoint y: 72, endPoint x: 122, endPoint y: 73, distance: 119.2
click at [122, 73] on div "Waves in the Finoverse 8" at bounding box center [234, 72] width 231 height 15
copy h2 "Waves in the Finoverse"
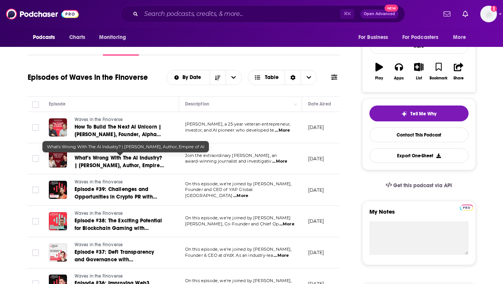
scroll to position [121, 0]
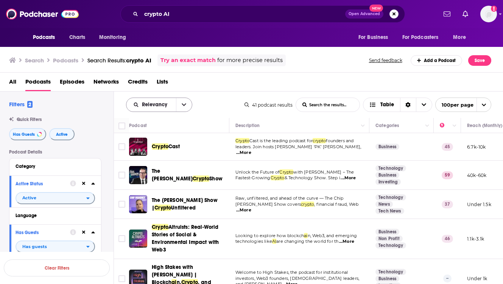
click at [180, 103] on button "open menu" at bounding box center [184, 105] width 16 height 14
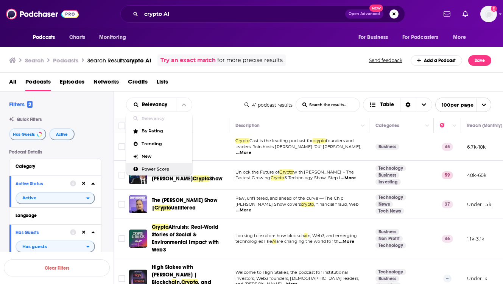
click at [159, 173] on div "Power Score" at bounding box center [159, 169] width 66 height 13
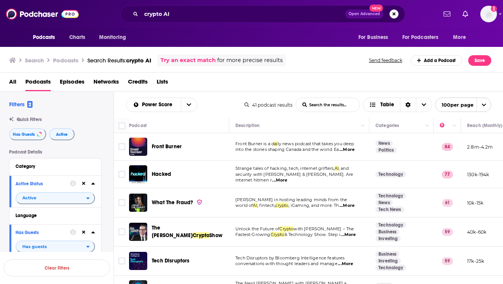
click at [228, 160] on td "Front Burner" at bounding box center [179, 147] width 100 height 28
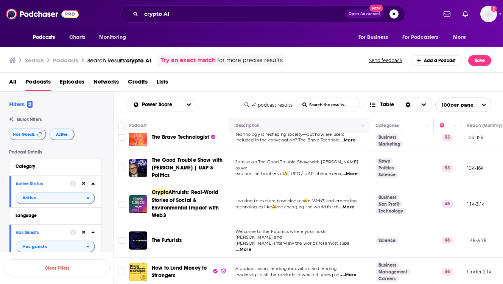
scroll to position [145, 0]
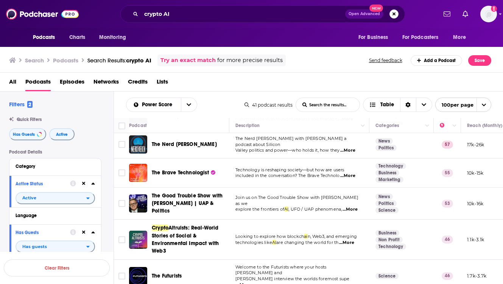
click at [352, 148] on span "...More" at bounding box center [347, 151] width 15 height 6
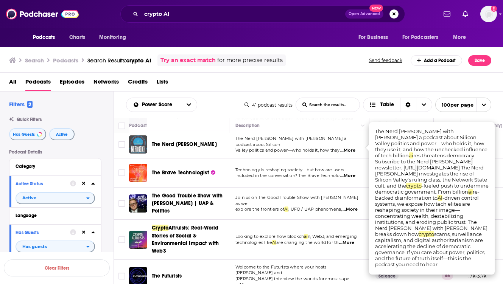
click at [139, 142] on img "The Nerd Reich" at bounding box center [138, 144] width 18 height 18
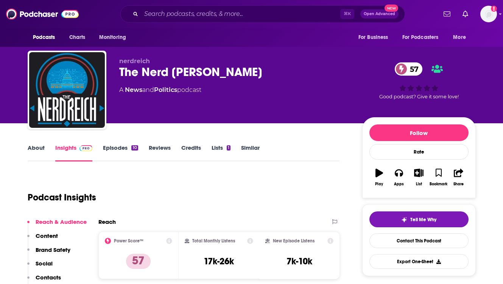
click at [182, 187] on div "Podcast Insights" at bounding box center [181, 193] width 306 height 39
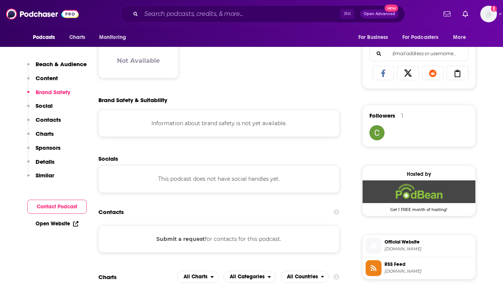
scroll to position [515, 0]
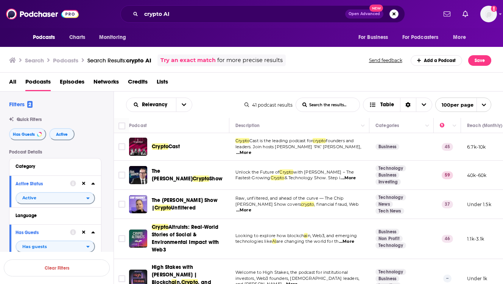
click at [229, 158] on td "Crypto Cast is the leading podcast for crypto founders and leaders. Join hosts …" at bounding box center [299, 147] width 140 height 28
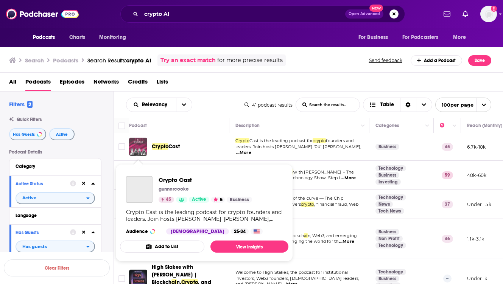
click at [138, 147] on img "Crypto Cast" at bounding box center [138, 147] width 18 height 18
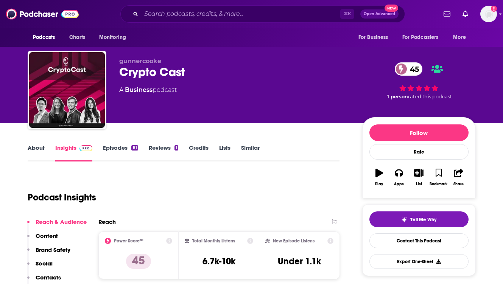
click at [173, 199] on div "Podcast Insights" at bounding box center [181, 193] width 306 height 39
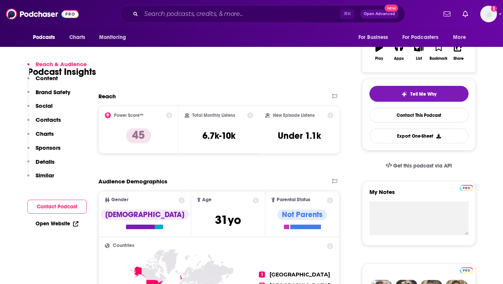
scroll to position [182, 0]
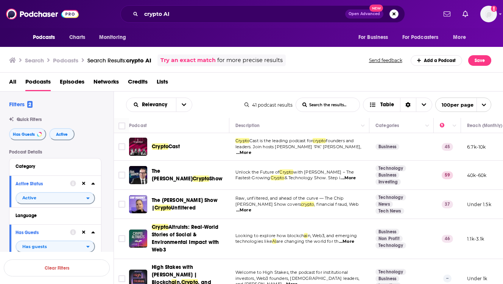
click at [228, 221] on td "Crypto Altruists: Real-World Stories of Social & Environmental Impact with Web3" at bounding box center [179, 239] width 100 height 40
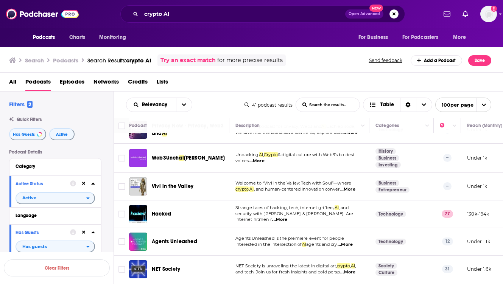
scroll to position [212, 0]
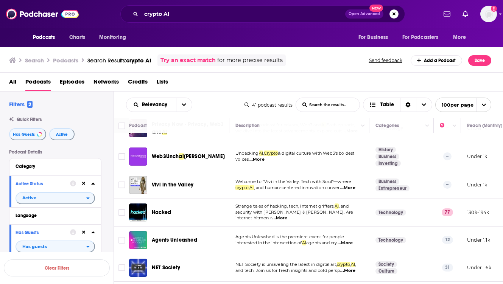
click at [287, 215] on span "...More" at bounding box center [279, 218] width 15 height 6
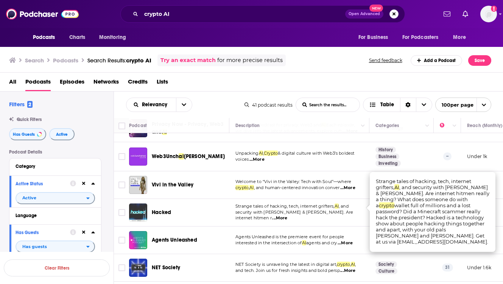
click at [133, 207] on div "Podcasts Charts Monitoring crypto AI Open Advanced New For Business For Podcast…" at bounding box center [251, 142] width 503 height 284
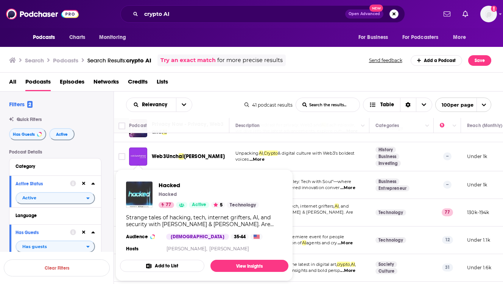
click at [136, 199] on img "Hacked" at bounding box center [139, 195] width 26 height 26
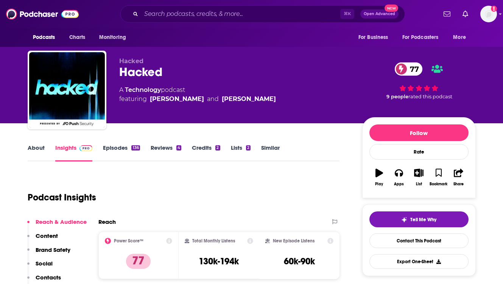
click at [114, 148] on link "Episodes 136" at bounding box center [121, 152] width 37 height 17
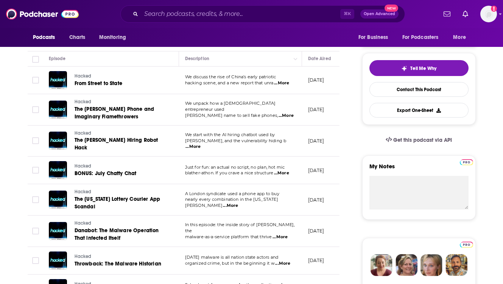
scroll to position [167, 0]
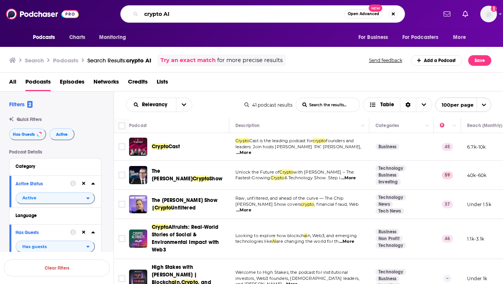
drag, startPoint x: 164, startPoint y: 14, endPoint x: 128, endPoint y: 14, distance: 36.0
click at [128, 14] on div "crypto AI Open Advanced New" at bounding box center [262, 13] width 285 height 17
click at [154, 16] on input "AI" at bounding box center [242, 14] width 203 height 12
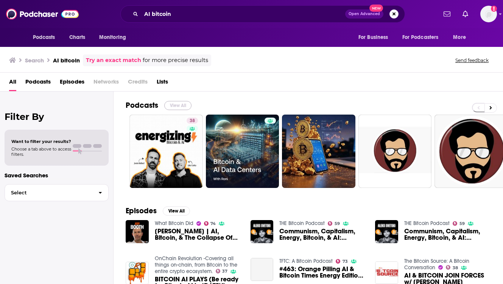
click at [177, 107] on button "View All" at bounding box center [177, 105] width 27 height 9
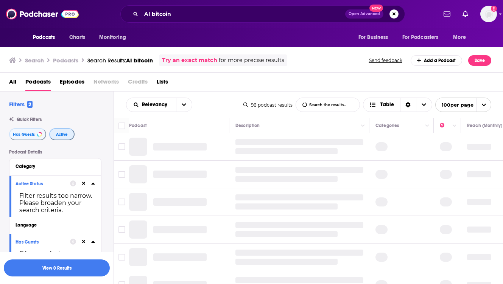
click at [59, 134] on span "Active" at bounding box center [62, 134] width 12 height 4
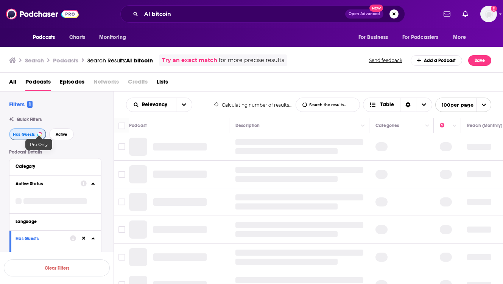
click at [29, 135] on span "Has Guests" at bounding box center [24, 134] width 22 height 4
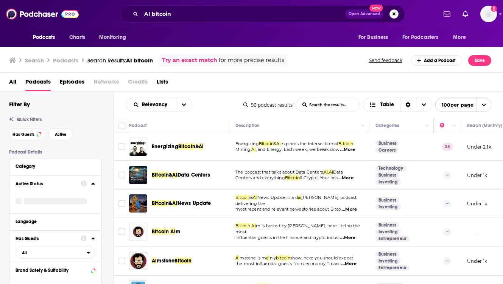
click at [227, 157] on td "Energizing Bitcoin & Ai" at bounding box center [179, 147] width 100 height 28
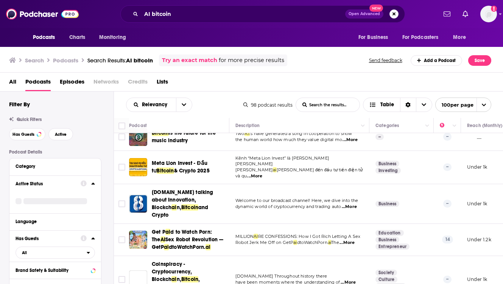
scroll to position [590, 0]
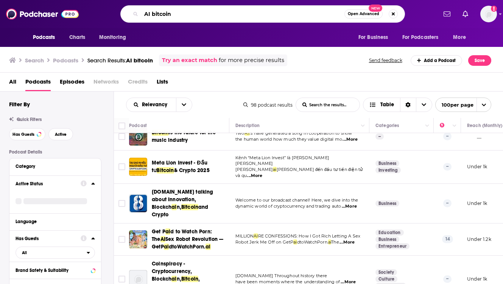
drag, startPoint x: 173, startPoint y: 13, endPoint x: 123, endPoint y: 13, distance: 50.0
click at [123, 13] on div "AI bitcoin Open Advanced New" at bounding box center [262, 13] width 285 height 17
type input "AI"
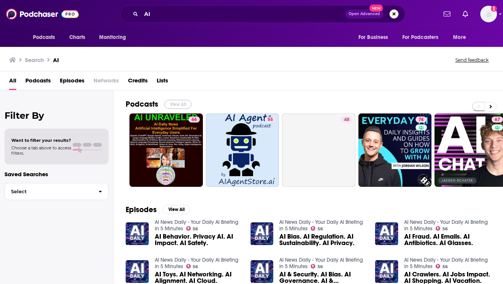
click at [171, 103] on button "View All" at bounding box center [177, 104] width 27 height 9
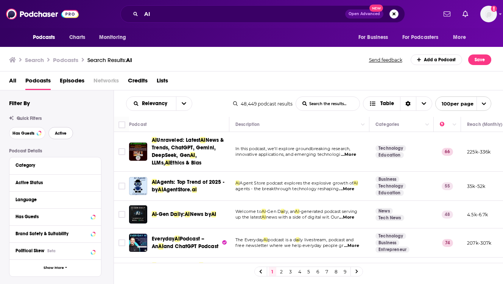
click at [58, 134] on span "Active" at bounding box center [61, 133] width 12 height 4
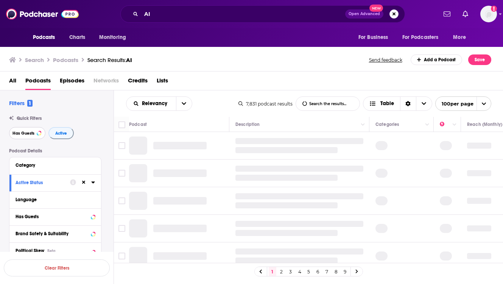
click at [25, 135] on span "Has Guests" at bounding box center [23, 133] width 22 height 4
click at [214, 103] on div "Relevancy List Search Input Search the results... Table" at bounding box center [181, 104] width 111 height 14
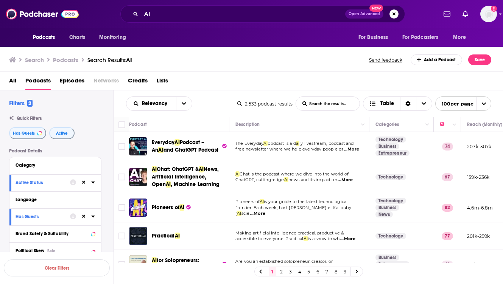
click at [229, 164] on td "AI Chat: ChatGPT & AI News, Artificial Intelligence, Open AI , Machine Learning" at bounding box center [179, 177] width 100 height 32
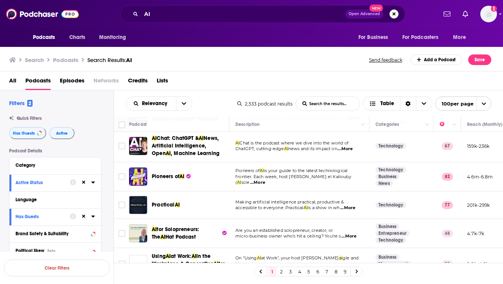
scroll to position [45, 0]
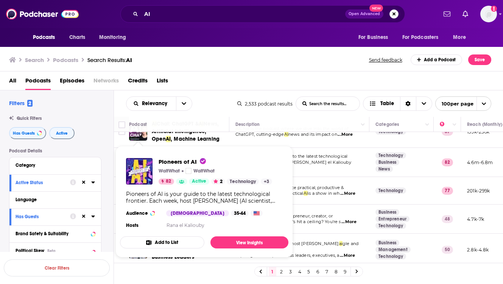
click at [137, 160] on div "Podcasts Charts Monitoring AI Open Advanced New For Business For Podcasters Mor…" at bounding box center [251, 142] width 503 height 284
click at [136, 168] on img "Pioneers of AI" at bounding box center [139, 171] width 26 height 26
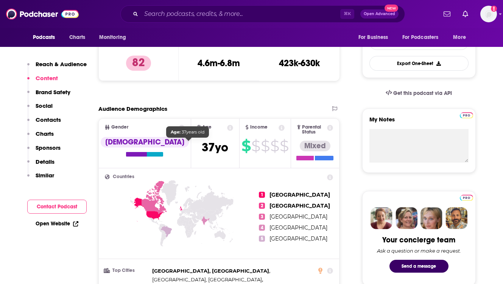
scroll to position [197, 0]
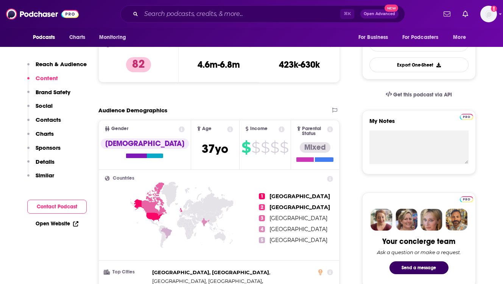
click at [56, 220] on div "Open Website" at bounding box center [56, 224] width 59 height 14
click at [53, 225] on link "Open Website" at bounding box center [57, 224] width 43 height 6
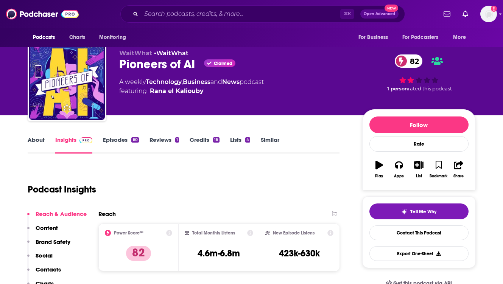
scroll to position [0, 0]
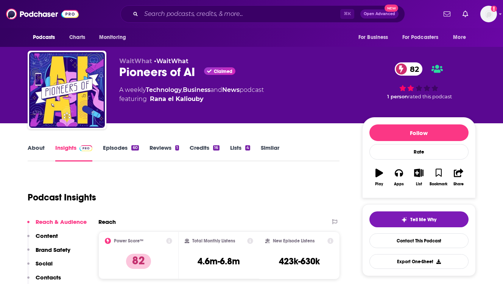
click at [223, 201] on div "Podcast Insights" at bounding box center [181, 193] width 306 height 39
click at [121, 149] on link "Episodes 60" at bounding box center [121, 152] width 36 height 17
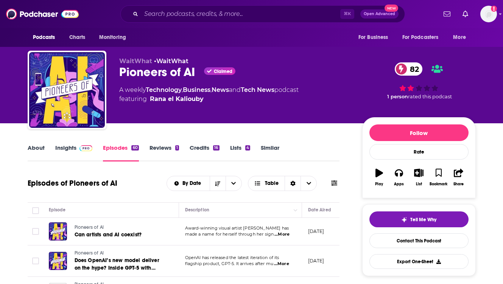
click at [141, 181] on div "Episodes of Pioneers of AI By Date Table" at bounding box center [184, 184] width 312 height 20
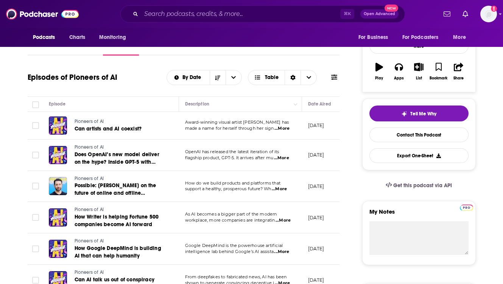
scroll to position [121, 0]
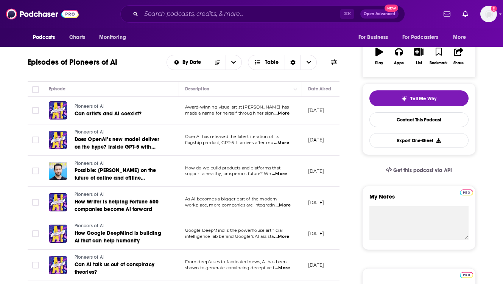
click at [284, 205] on span "...More" at bounding box center [283, 205] width 15 height 6
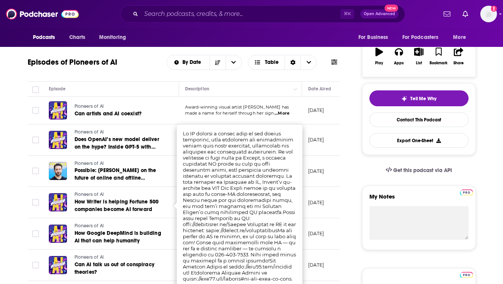
click at [315, 212] on td "July 30, 2025" at bounding box center [326, 202] width 49 height 31
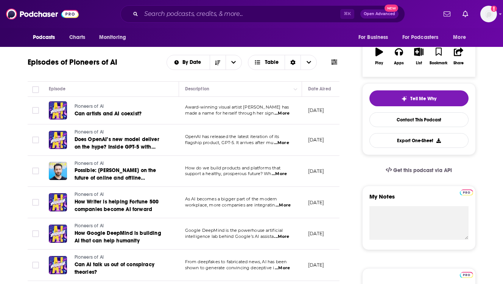
click at [283, 112] on span "...More" at bounding box center [281, 114] width 15 height 6
click at [300, 74] on div "Episodes of Pioneers of AI By Date Table" at bounding box center [184, 67] width 312 height 29
click at [135, 58] on div "Episodes of Pioneers of AI By Date Table" at bounding box center [184, 63] width 312 height 20
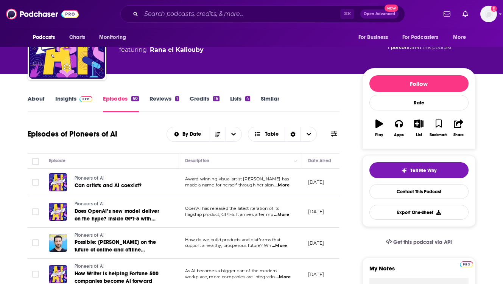
scroll to position [45, 0]
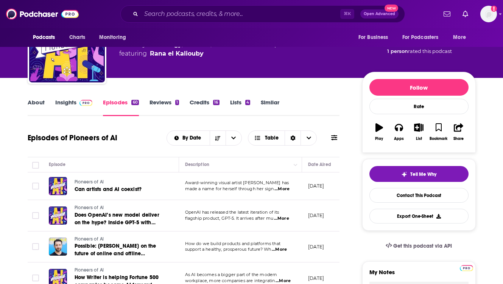
click at [61, 103] on link "Insights" at bounding box center [73, 107] width 37 height 17
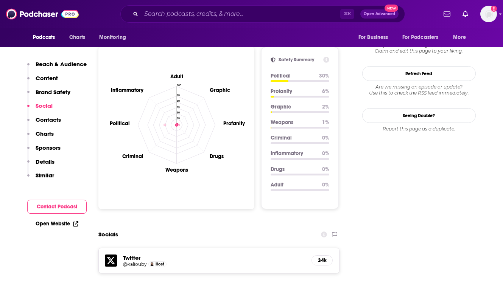
scroll to position [681, 0]
click at [59, 224] on link "Open Website" at bounding box center [57, 224] width 43 height 6
